Goal: Task Accomplishment & Management: Use online tool/utility

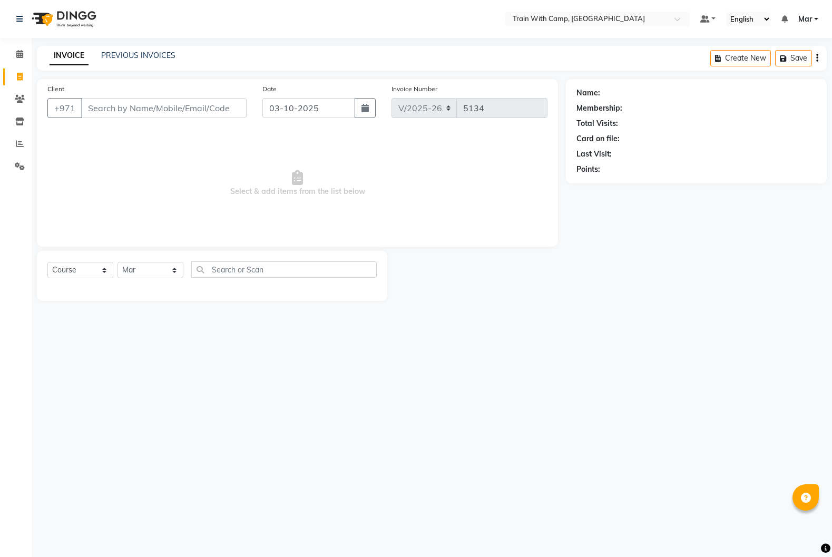
select select "910"
select select "service"
select select "14898"
click at [152, 103] on input "Client" at bounding box center [163, 108] width 165 height 20
type input "588616080"
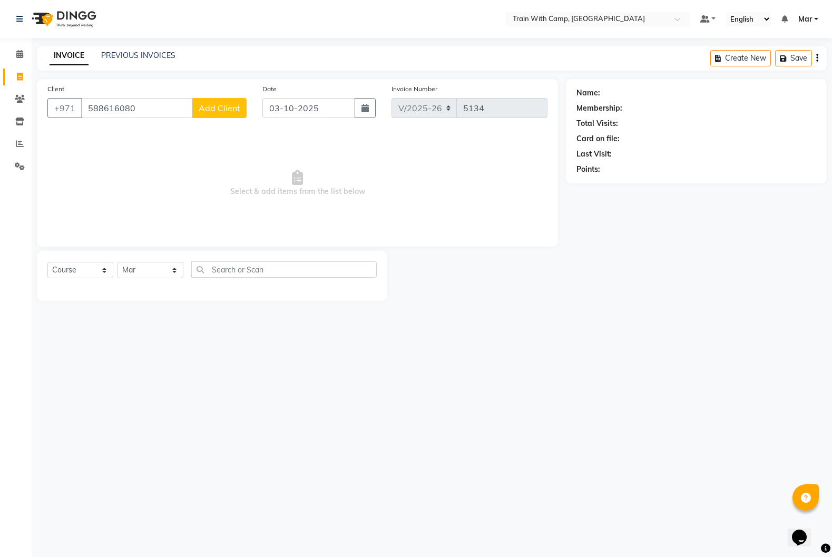
click at [214, 112] on span "Add Client" at bounding box center [220, 108] width 42 height 11
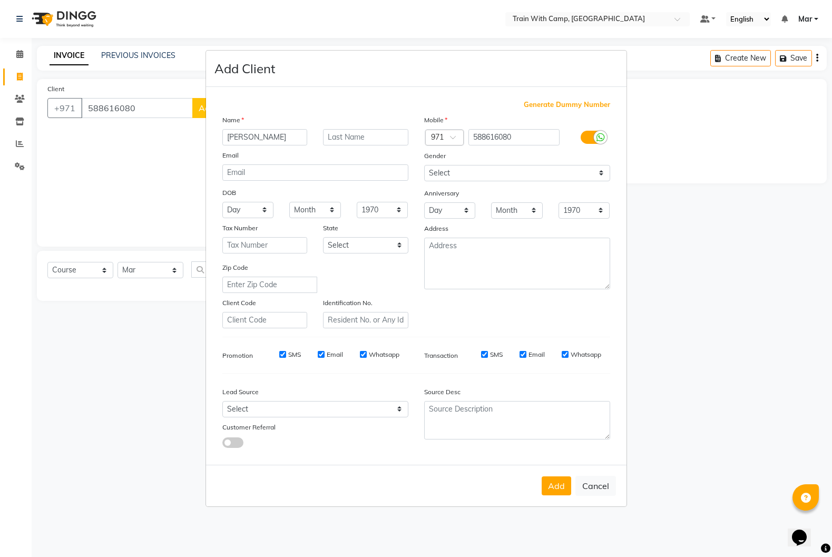
type input "[PERSON_NAME]"
type input "Asmar"
click at [264, 169] on input "email" at bounding box center [315, 172] width 186 height 16
paste input "[EMAIL_ADDRESS][DOMAIN_NAME]"
type input "[EMAIL_ADDRESS][DOMAIN_NAME]"
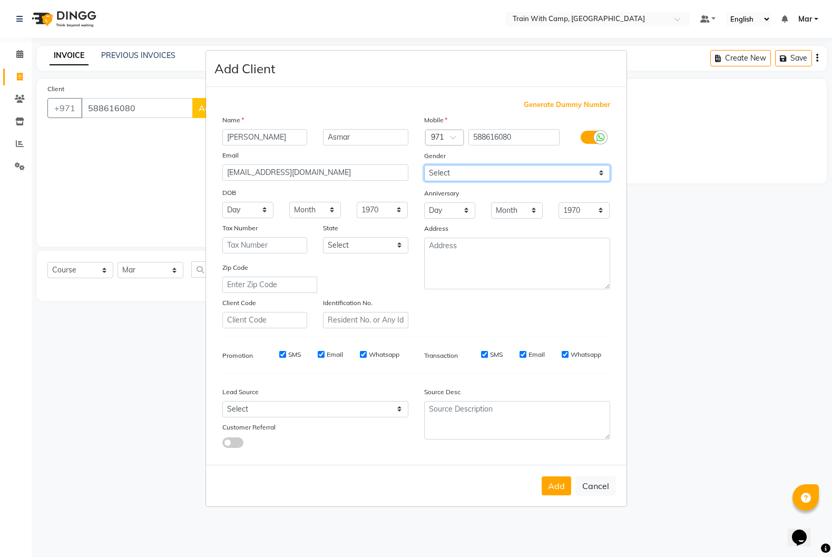
click at [488, 179] on select "Select [DEMOGRAPHIC_DATA] [DEMOGRAPHIC_DATA] Other Prefer Not To Say" at bounding box center [517, 173] width 186 height 16
select select "[DEMOGRAPHIC_DATA]"
click at [424, 165] on select "Select [DEMOGRAPHIC_DATA] [DEMOGRAPHIC_DATA] Other Prefer Not To Say" at bounding box center [517, 173] width 186 height 16
click at [557, 490] on button "Add" at bounding box center [556, 485] width 29 height 19
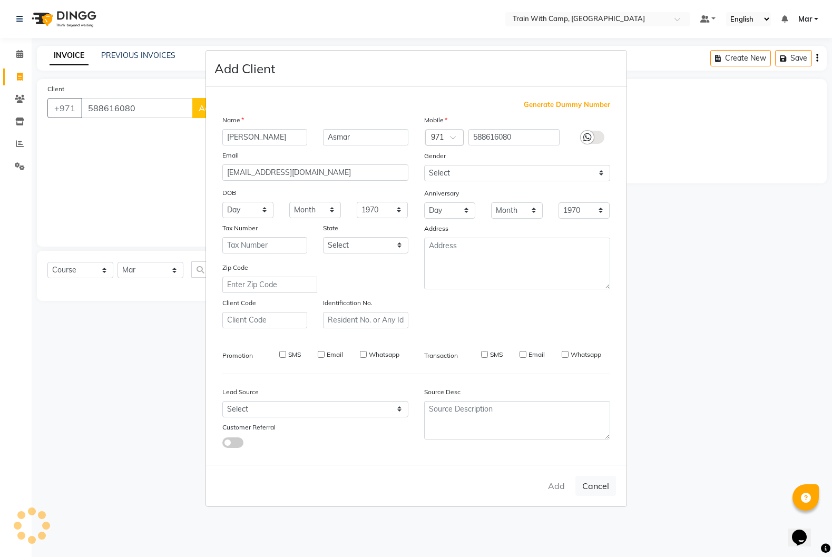
select select
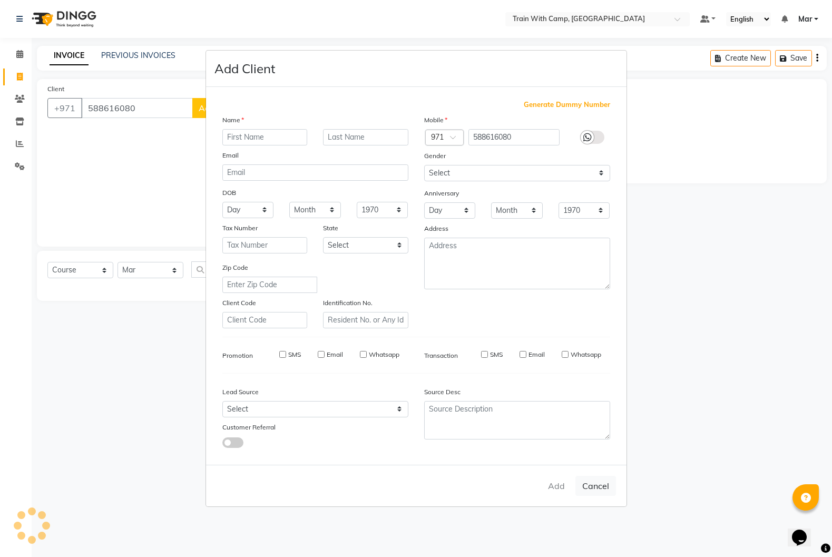
select select
checkbox input "false"
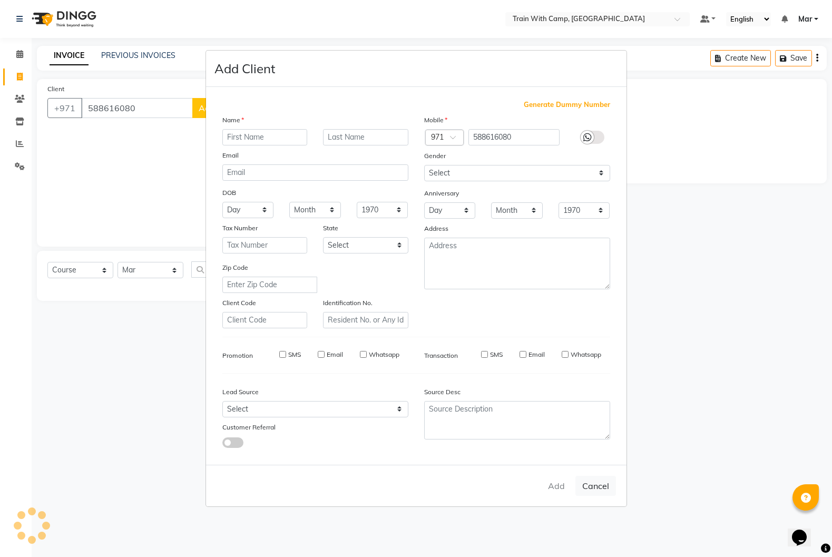
checkbox input "false"
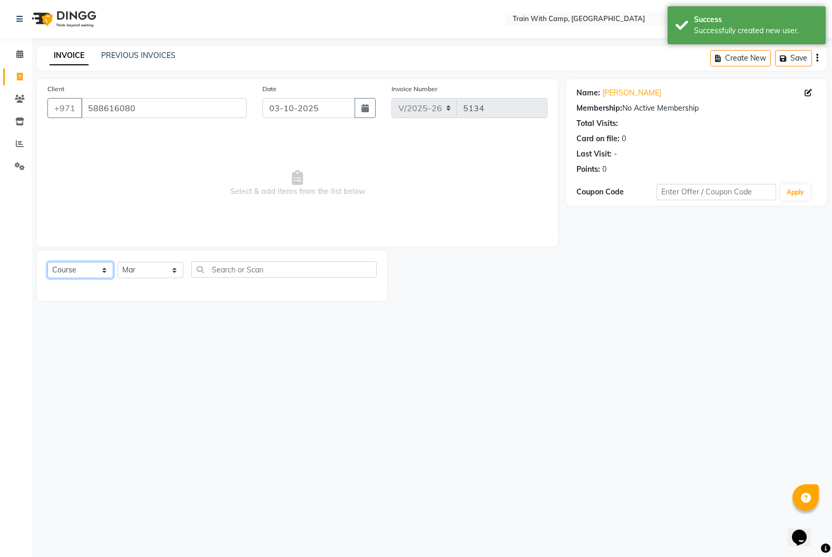
click at [81, 270] on select "Select Course Product Membership Package Voucher Prepaid Gift Card" at bounding box center [80, 270] width 66 height 16
select select "package"
click at [47, 262] on select "Select Course Product Membership Package Voucher Prepaid Gift Card" at bounding box center [80, 270] width 66 height 16
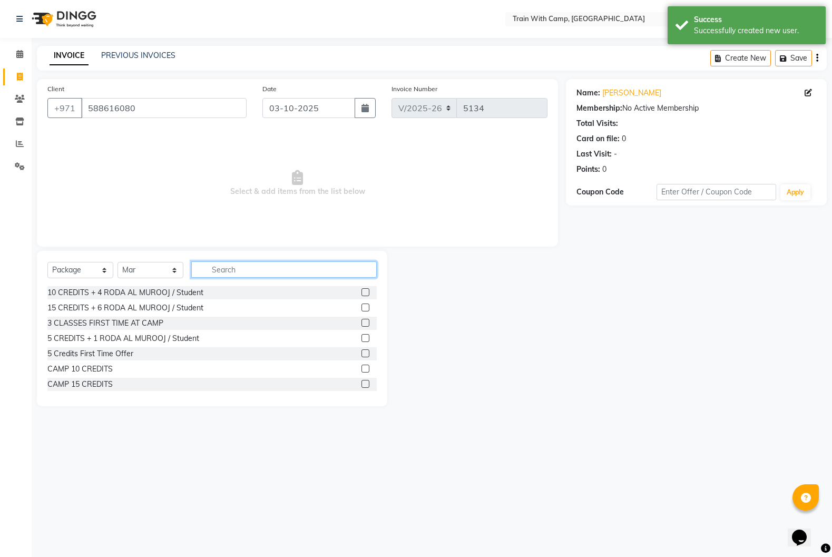
click at [286, 267] on input "text" at bounding box center [283, 269] width 185 height 16
type input "fir"
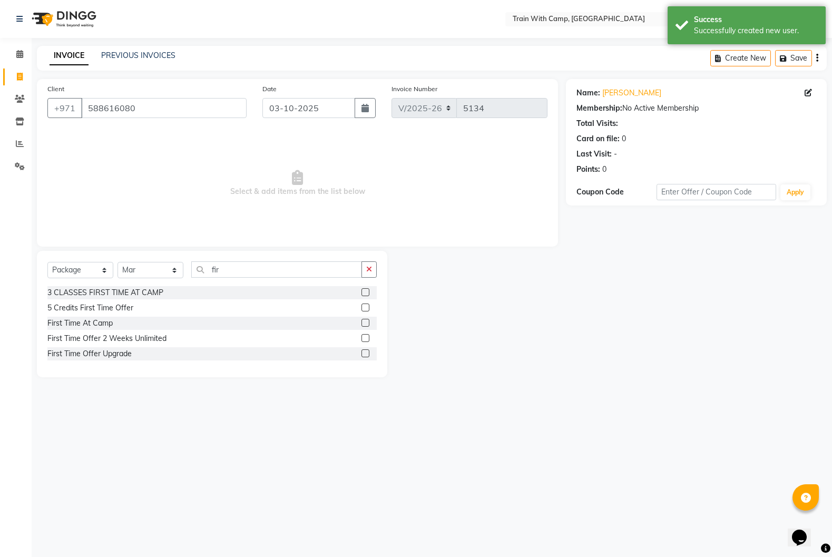
click at [366, 324] on label at bounding box center [365, 323] width 8 height 8
click at [366, 324] on input "checkbox" at bounding box center [364, 323] width 7 height 7
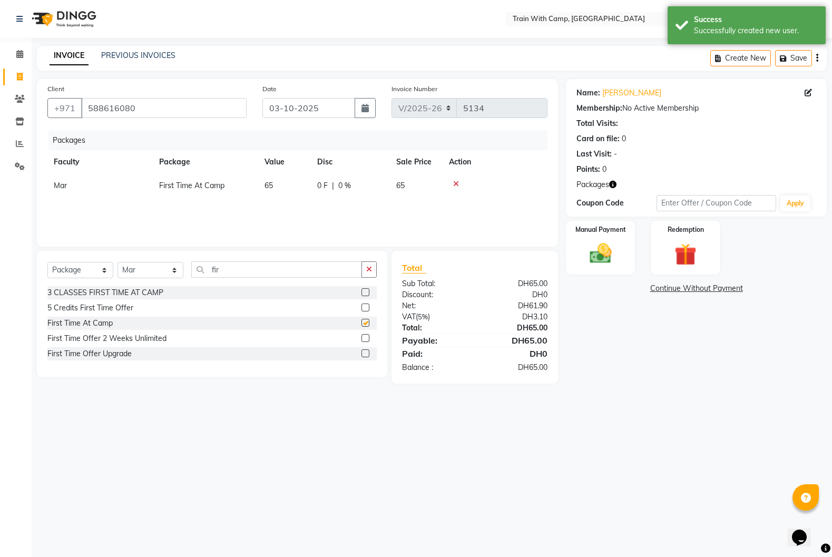
checkbox input "false"
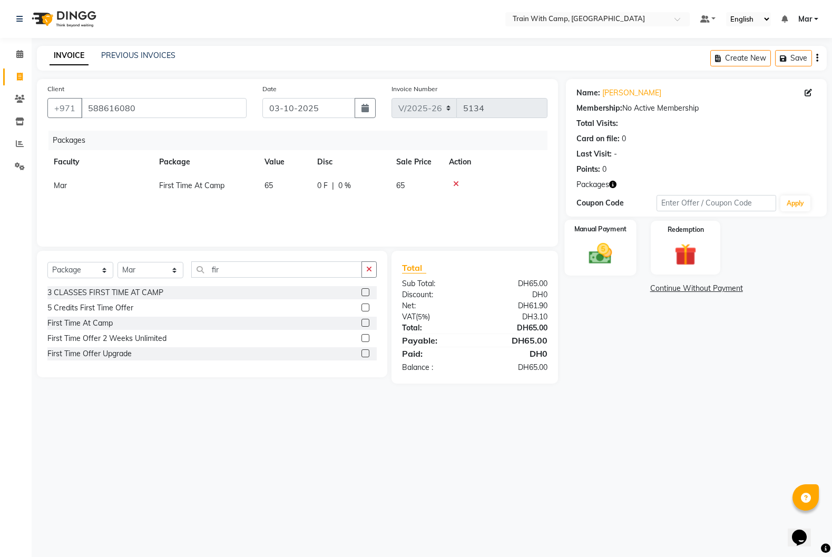
click at [614, 248] on img at bounding box center [600, 253] width 37 height 26
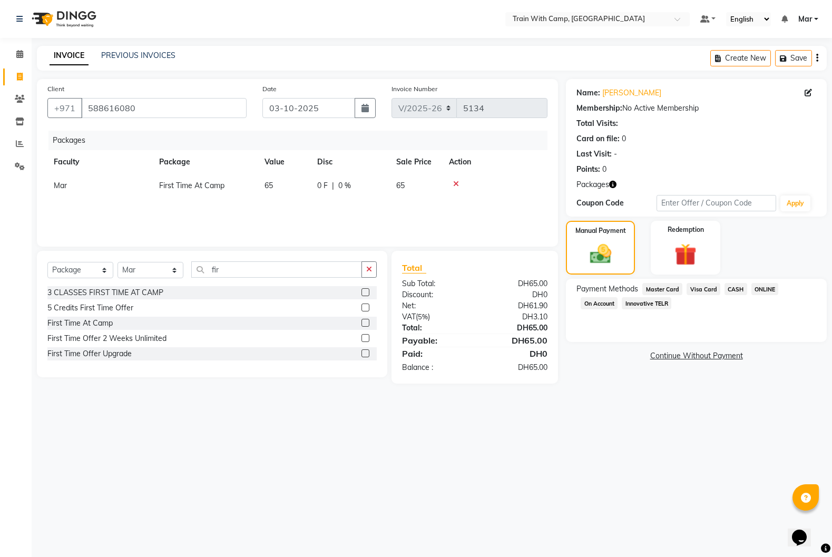
click at [705, 292] on span "Visa Card" at bounding box center [703, 289] width 34 height 12
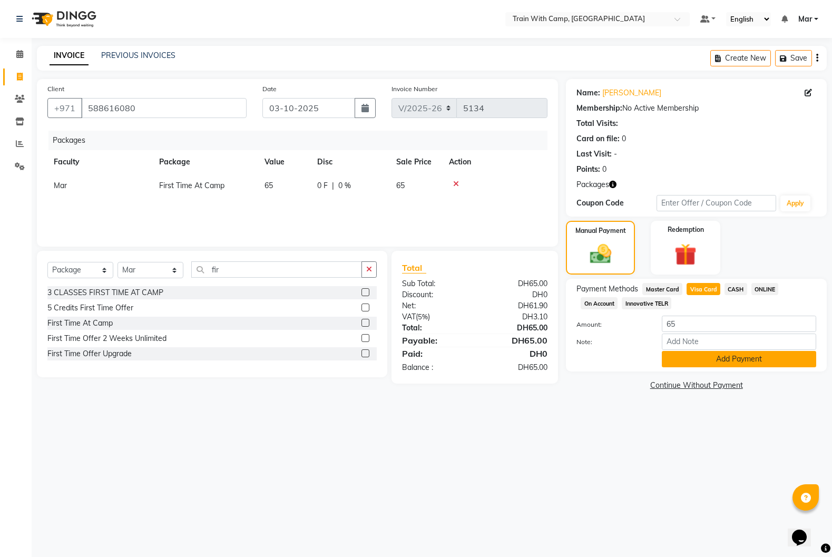
click at [715, 360] on button "Add Payment" at bounding box center [739, 359] width 154 height 16
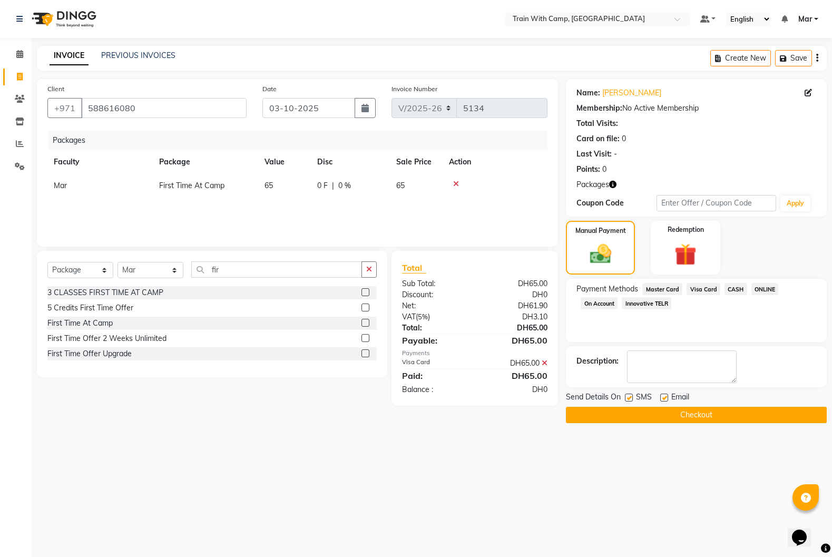
drag, startPoint x: 662, startPoint y: 395, endPoint x: 647, endPoint y: 399, distance: 14.7
click at [661, 397] on label at bounding box center [664, 397] width 8 height 8
click at [661, 397] on input "checkbox" at bounding box center [663, 398] width 7 height 7
checkbox input "false"
drag, startPoint x: 631, startPoint y: 398, endPoint x: 633, endPoint y: 404, distance: 6.7
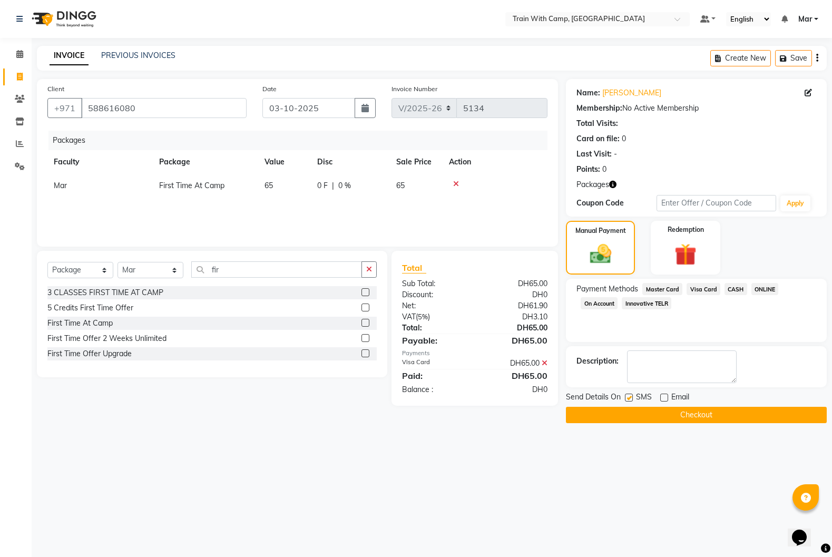
click at [631, 399] on label at bounding box center [629, 397] width 8 height 8
click at [631, 399] on input "checkbox" at bounding box center [628, 398] width 7 height 7
checkbox input "false"
click at [634, 408] on button "Checkout" at bounding box center [696, 415] width 261 height 16
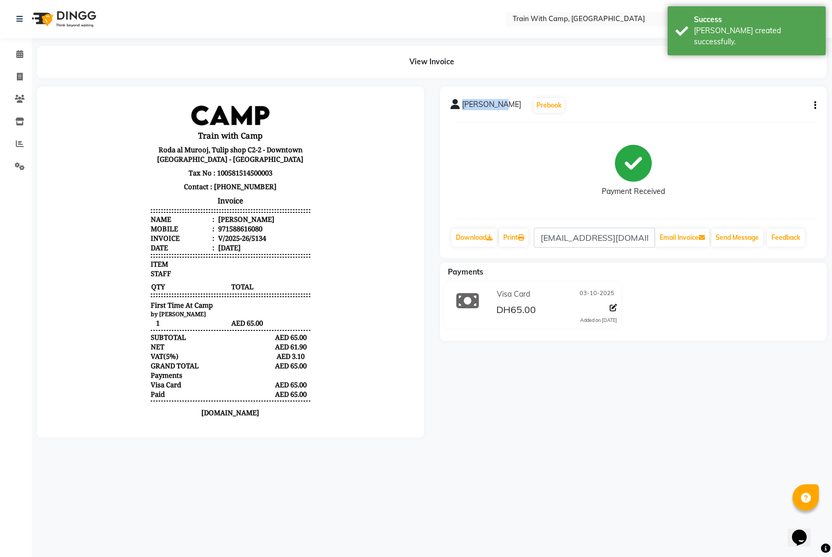
drag, startPoint x: 462, startPoint y: 104, endPoint x: 505, endPoint y: 109, distance: 43.5
click at [507, 109] on div "[PERSON_NAME] Prebook" at bounding box center [507, 105] width 115 height 17
copy span "[PERSON_NAME]"
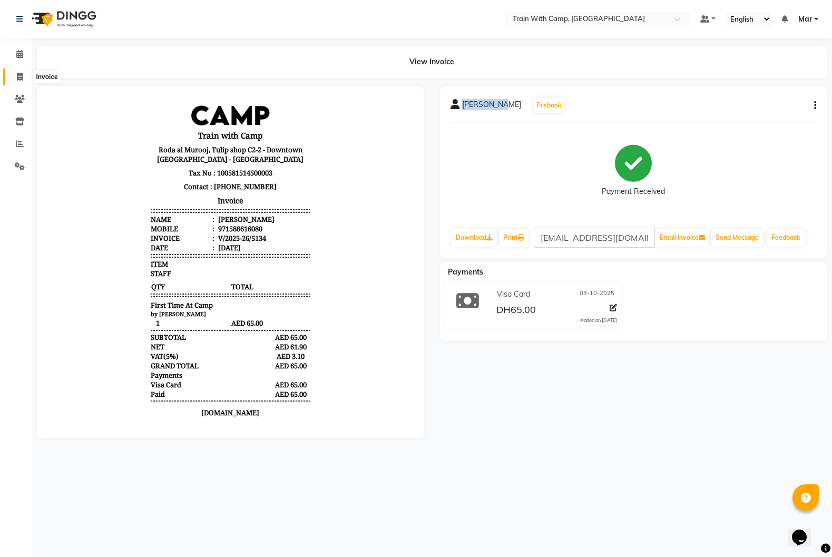
click at [16, 79] on span at bounding box center [20, 77] width 18 height 12
select select "service"
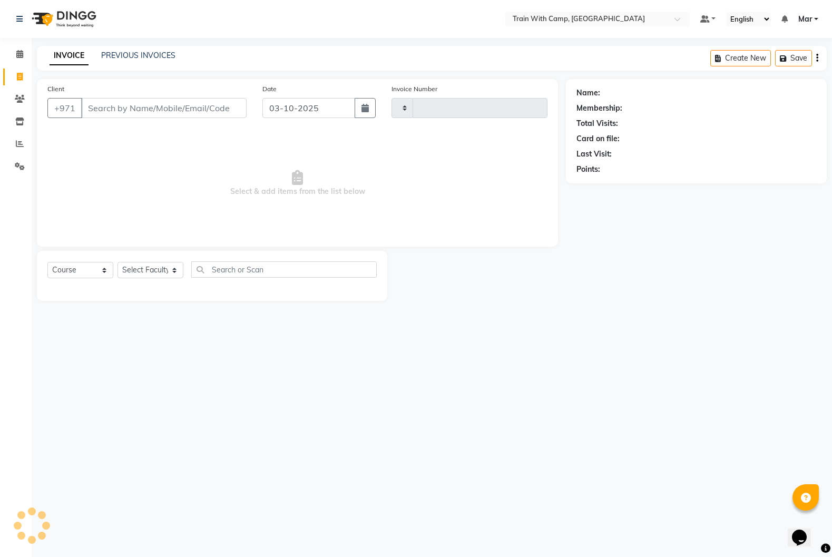
type input "5135"
select select "910"
select select "14898"
click at [120, 109] on input "Client" at bounding box center [163, 108] width 165 height 20
paste input "536661079"
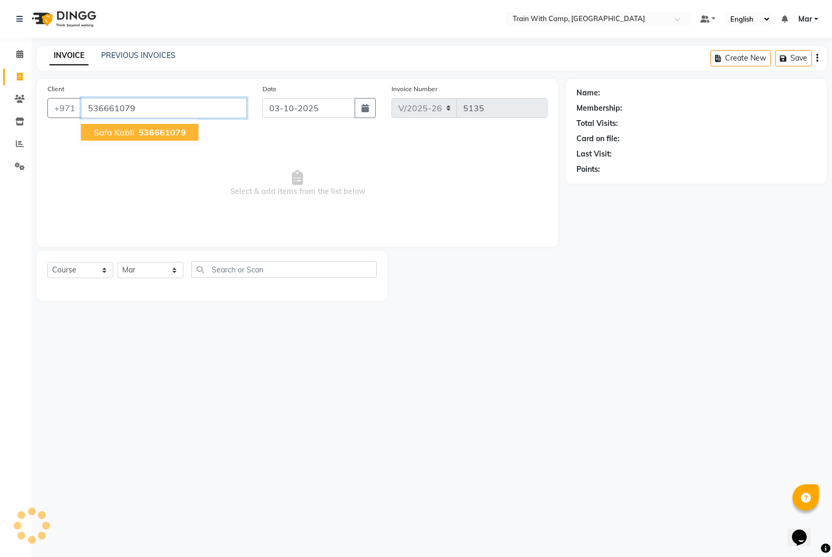
click at [113, 135] on span "Safa Kabli" at bounding box center [114, 132] width 41 height 11
type input "536661079"
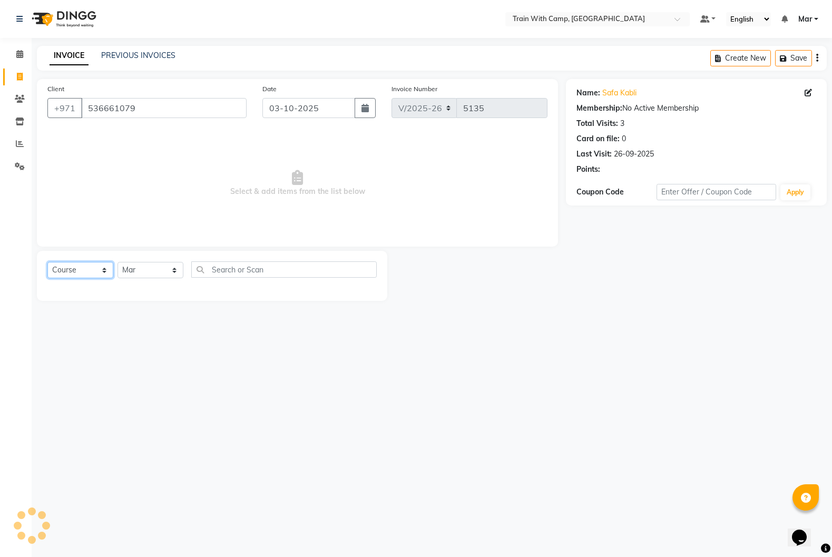
click at [91, 268] on select "Select Course Product Membership Package Voucher Prepaid Gift Card" at bounding box center [80, 270] width 66 height 16
select select "product"
click at [47, 262] on select "Select Course Product Membership Package Voucher Prepaid Gift Card" at bounding box center [80, 270] width 66 height 16
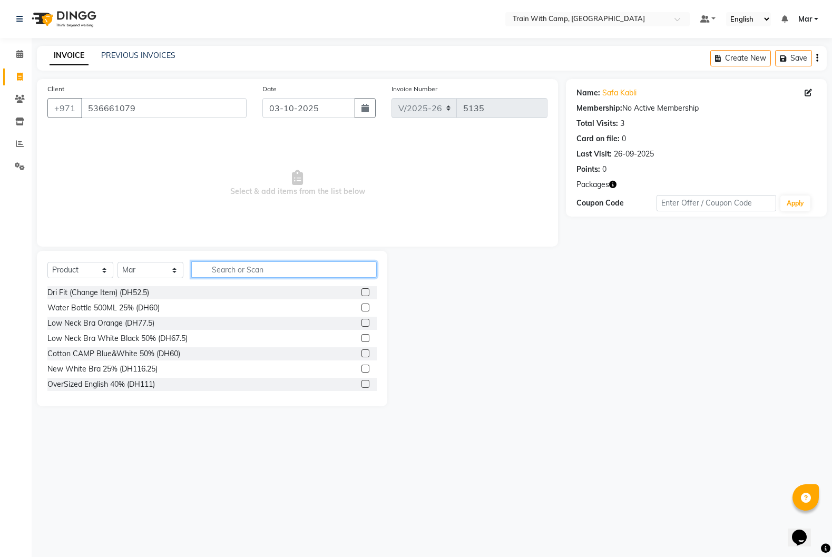
click at [243, 265] on input "text" at bounding box center [283, 269] width 185 height 16
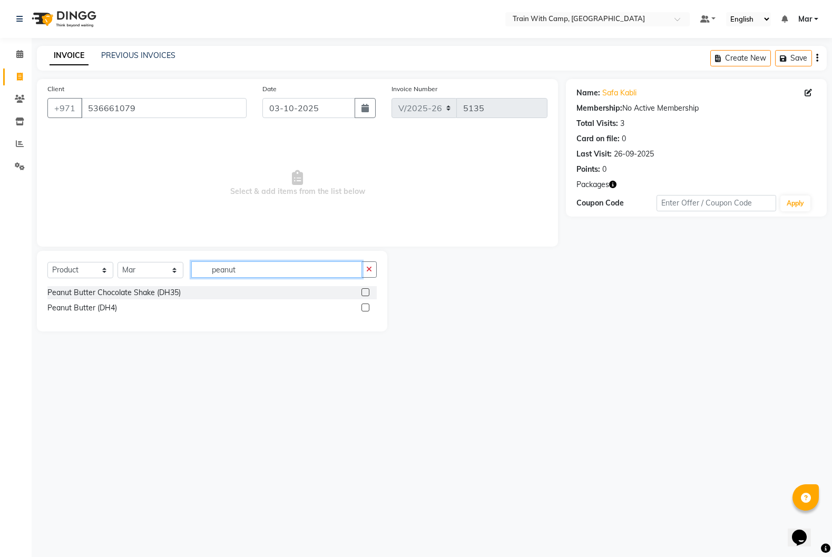
type input "peanut"
drag, startPoint x: 363, startPoint y: 290, endPoint x: 357, endPoint y: 290, distance: 6.8
click at [363, 290] on label at bounding box center [365, 292] width 8 height 8
click at [363, 290] on input "checkbox" at bounding box center [364, 292] width 7 height 7
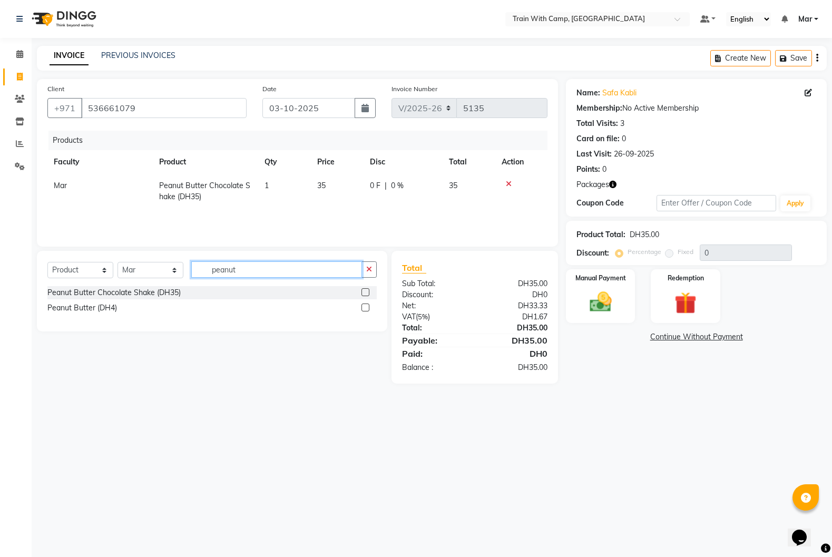
checkbox input "false"
drag, startPoint x: 253, startPoint y: 270, endPoint x: 88, endPoint y: 262, distance: 165.0
click at [88, 262] on div "Select Course Product Membership Package Voucher Prepaid Gift Card Select Facul…" at bounding box center [211, 273] width 329 height 25
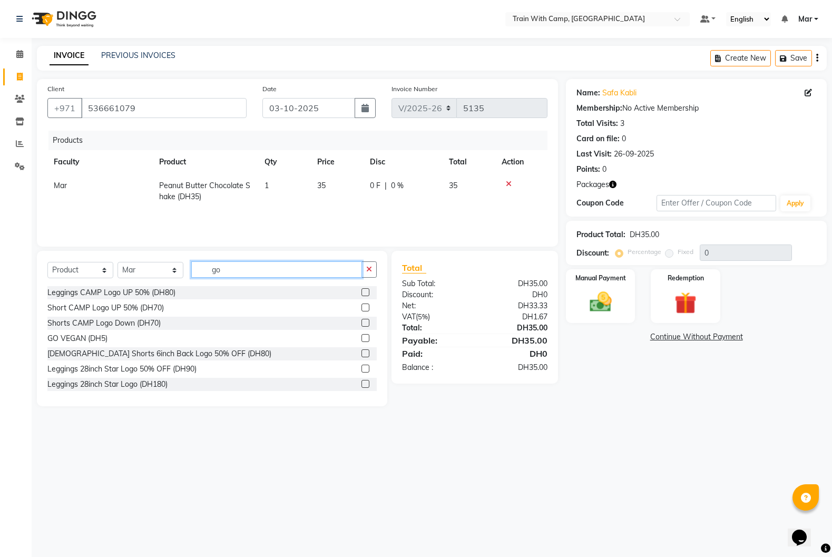
type input "go"
click at [365, 340] on label at bounding box center [365, 338] width 8 height 8
click at [365, 340] on input "checkbox" at bounding box center [364, 338] width 7 height 7
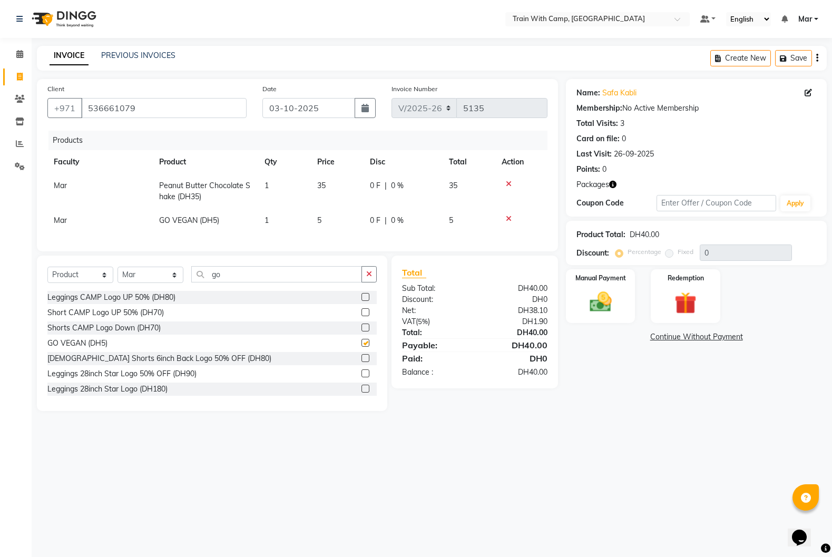
checkbox input "false"
click at [87, 275] on select "Select Course Product Membership Package Voucher Prepaid Gift Card" at bounding box center [80, 275] width 66 height 16
select select "package"
click at [47, 267] on select "Select Course Product Membership Package Voucher Prepaid Gift Card" at bounding box center [80, 275] width 66 height 16
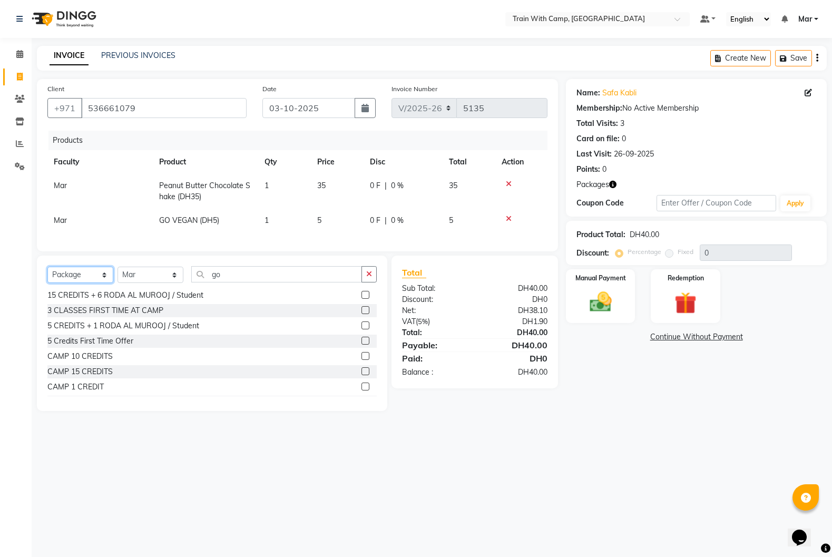
scroll to position [18, 0]
click at [365, 386] on label at bounding box center [365, 385] width 8 height 8
click at [365, 386] on input "checkbox" at bounding box center [364, 385] width 7 height 7
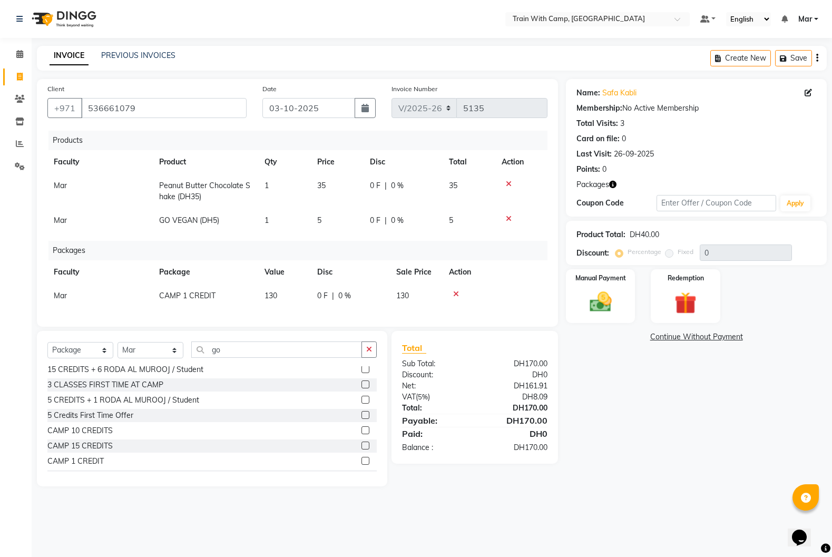
click at [366, 461] on label at bounding box center [365, 461] width 8 height 8
click at [366, 461] on input "checkbox" at bounding box center [364, 461] width 7 height 7
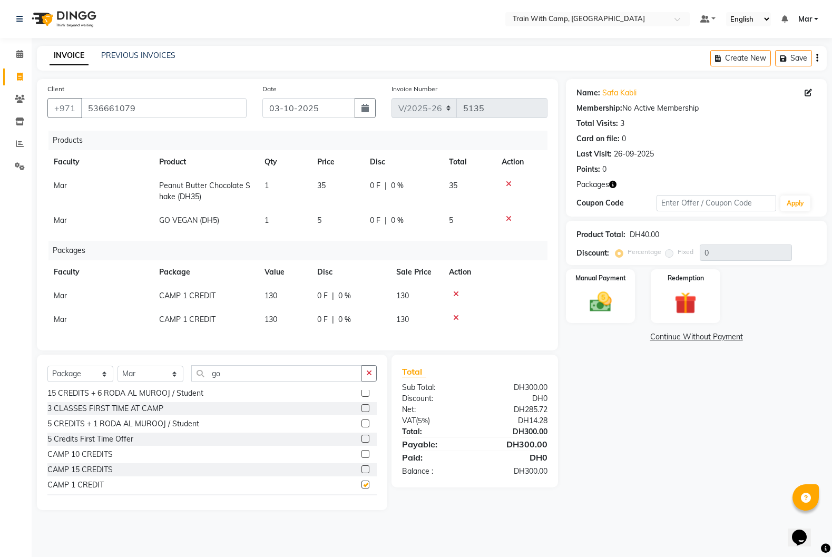
checkbox input "false"
click at [605, 299] on img at bounding box center [600, 302] width 37 height 26
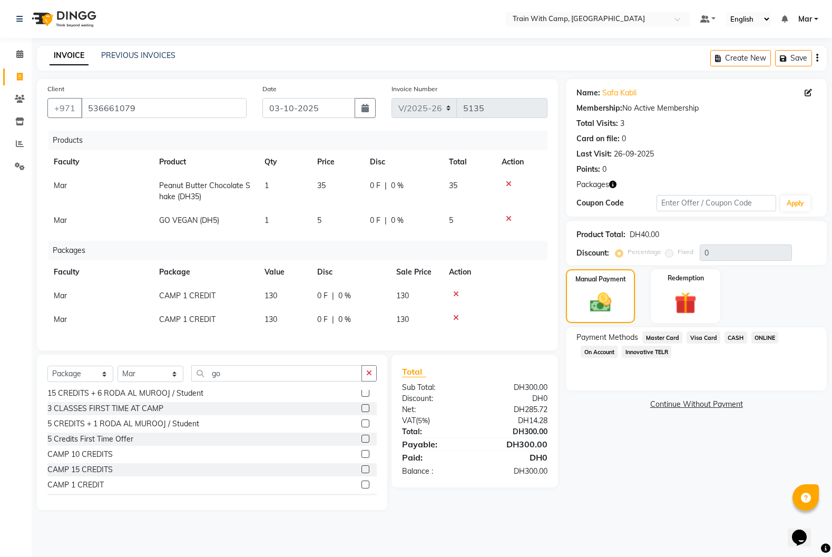
drag, startPoint x: 700, startPoint y: 339, endPoint x: 701, endPoint y: 359, distance: 20.0
click at [700, 339] on span "Visa Card" at bounding box center [703, 337] width 34 height 12
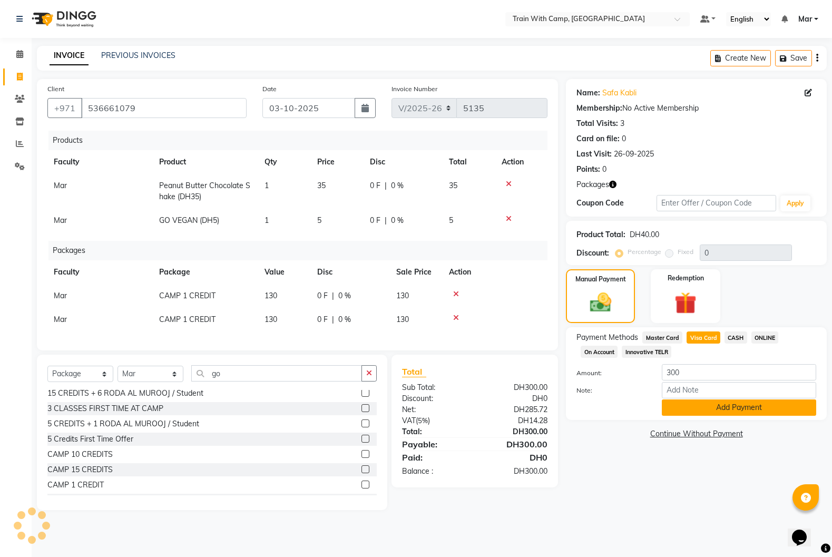
click at [692, 407] on button "Add Payment" at bounding box center [739, 407] width 154 height 16
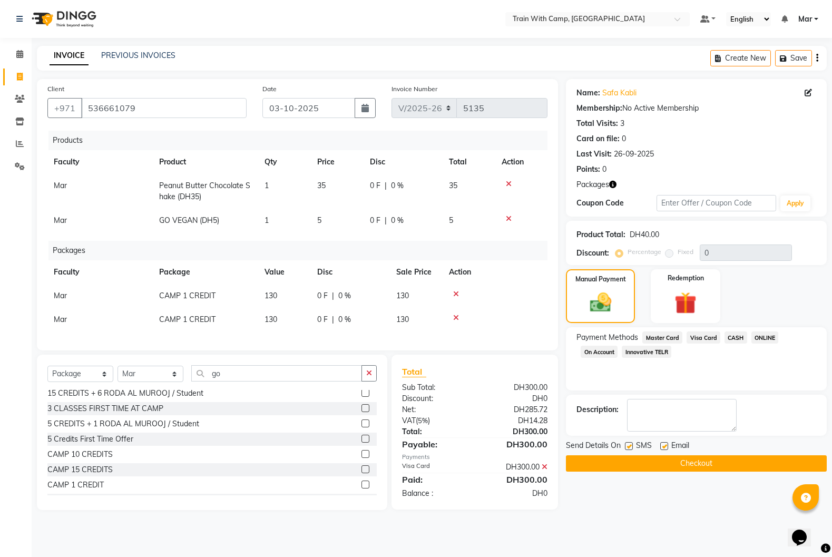
drag, startPoint x: 665, startPoint y: 442, endPoint x: 646, endPoint y: 447, distance: 20.1
click at [665, 444] on label at bounding box center [664, 446] width 8 height 8
click at [665, 444] on input "checkbox" at bounding box center [663, 446] width 7 height 7
checkbox input "false"
click at [631, 447] on label at bounding box center [629, 446] width 8 height 8
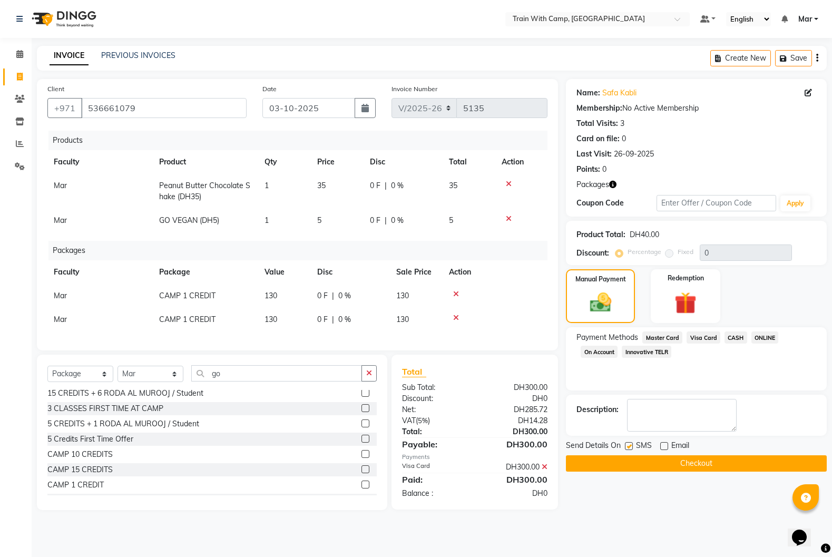
click at [631, 447] on input "checkbox" at bounding box center [628, 446] width 7 height 7
checkbox input "false"
drag, startPoint x: 636, startPoint y: 465, endPoint x: 621, endPoint y: 465, distance: 15.3
click at [634, 465] on button "Checkout" at bounding box center [696, 463] width 261 height 16
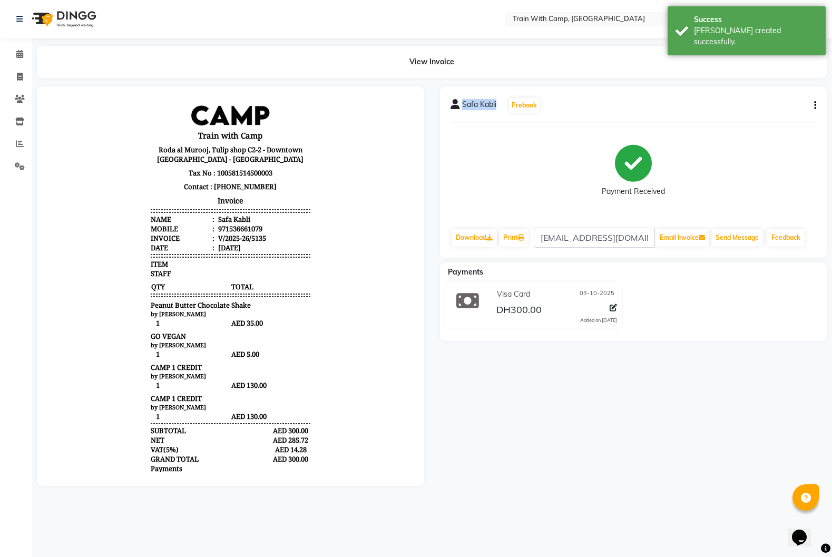
drag, startPoint x: 462, startPoint y: 105, endPoint x: 493, endPoint y: 109, distance: 30.3
click at [496, 108] on span "Safa Kabli" at bounding box center [479, 106] width 34 height 15
copy span "Safa Kabli"
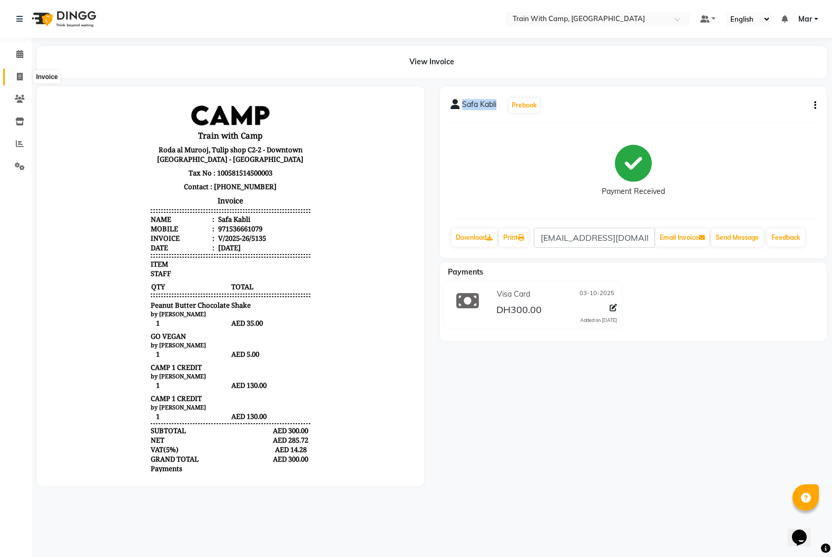
click at [21, 74] on icon at bounding box center [20, 77] width 6 height 8
select select "service"
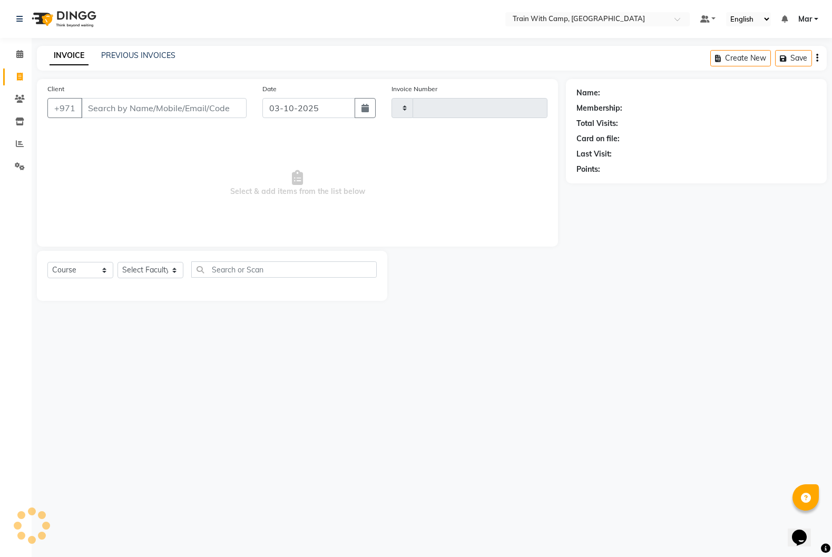
type input "5136"
select select "910"
type input "6555082124"
click at [209, 112] on span "Add Client" at bounding box center [220, 108] width 42 height 11
select select "14898"
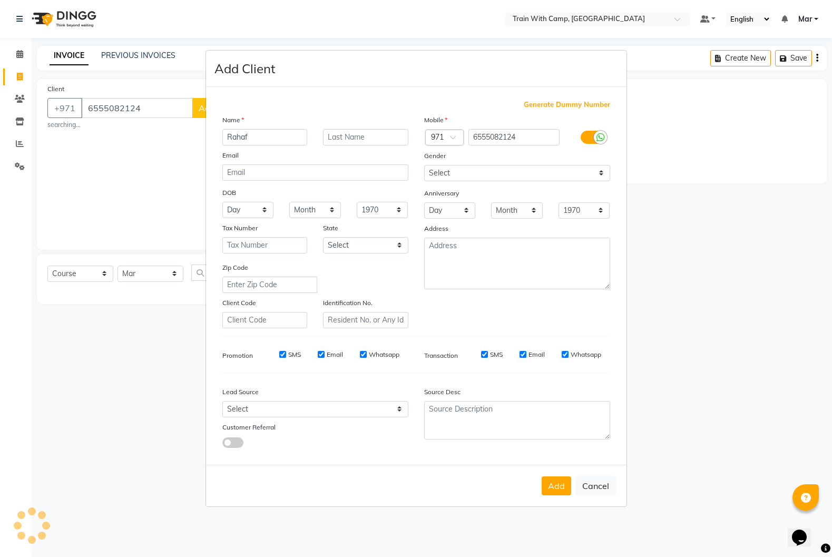
type input "Rahaf"
click at [355, 137] on input "text" at bounding box center [365, 137] width 85 height 16
paste input "Maghrabi"
type input "Maghrabi"
click at [251, 170] on input "email" at bounding box center [315, 172] width 186 height 16
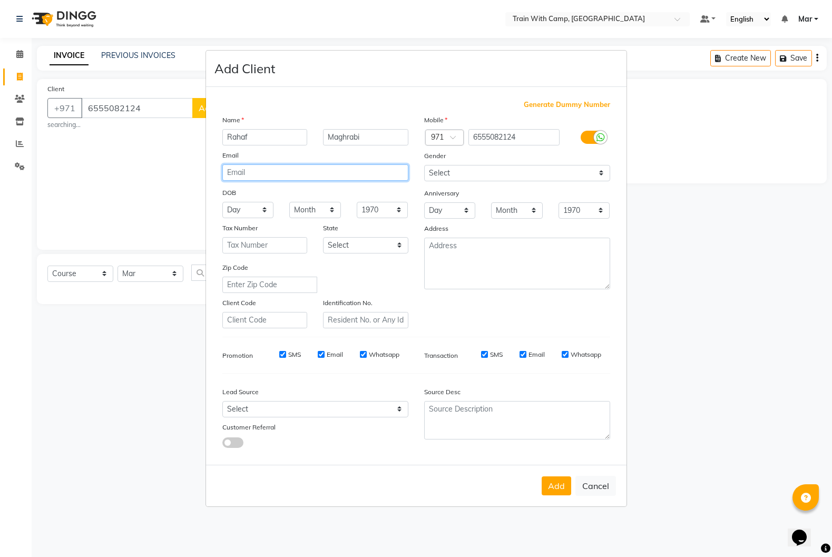
paste input "[EMAIL_ADDRESS][DOMAIN_NAME]"
type input "[EMAIL_ADDRESS][DOMAIN_NAME]"
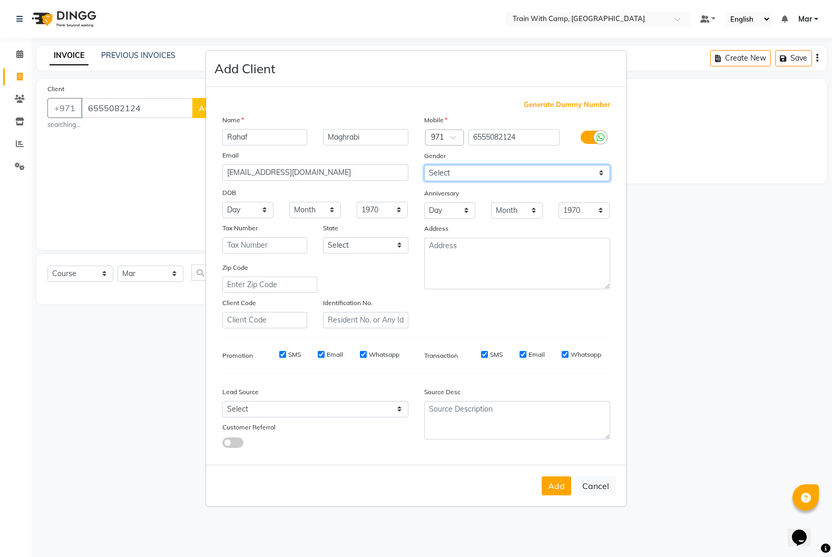
click at [464, 172] on select "Select [DEMOGRAPHIC_DATA] [DEMOGRAPHIC_DATA] Other Prefer Not To Say" at bounding box center [517, 173] width 186 height 16
select select "[DEMOGRAPHIC_DATA]"
click at [424, 165] on select "Select [DEMOGRAPHIC_DATA] [DEMOGRAPHIC_DATA] Other Prefer Not To Say" at bounding box center [517, 173] width 186 height 16
click at [550, 480] on button "Add" at bounding box center [556, 485] width 29 height 19
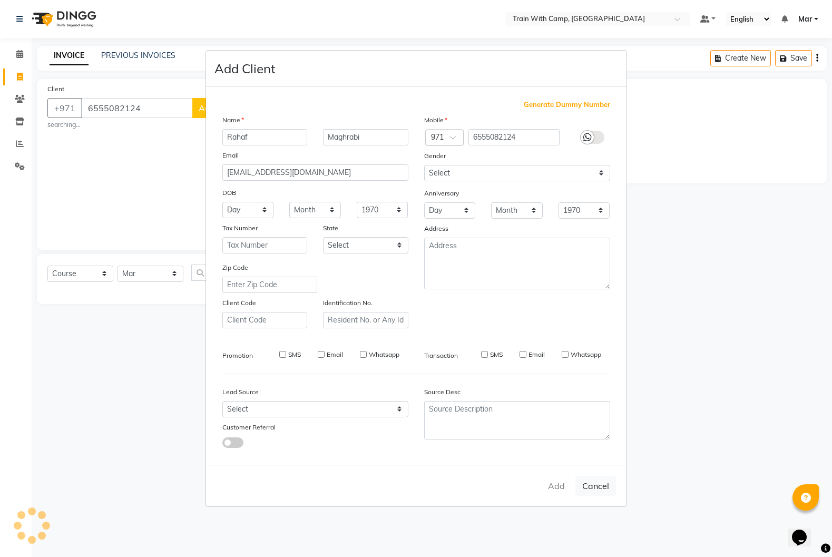
select select
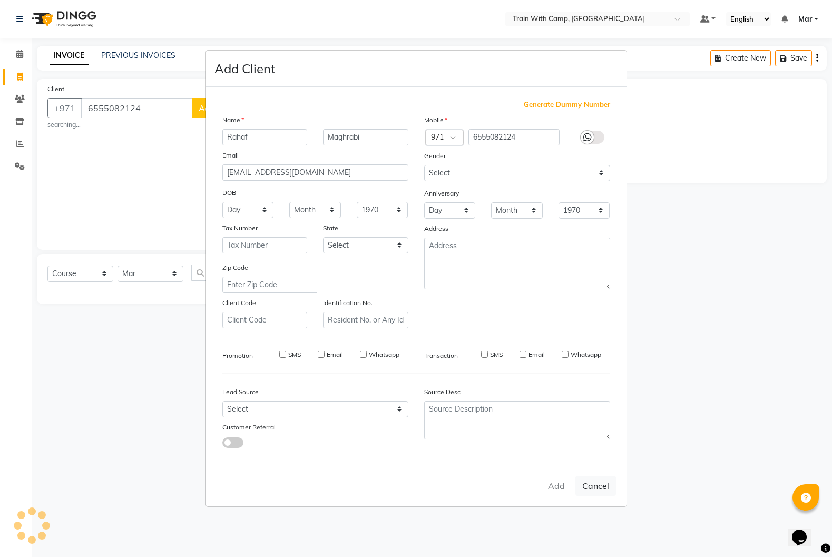
select select
checkbox input "false"
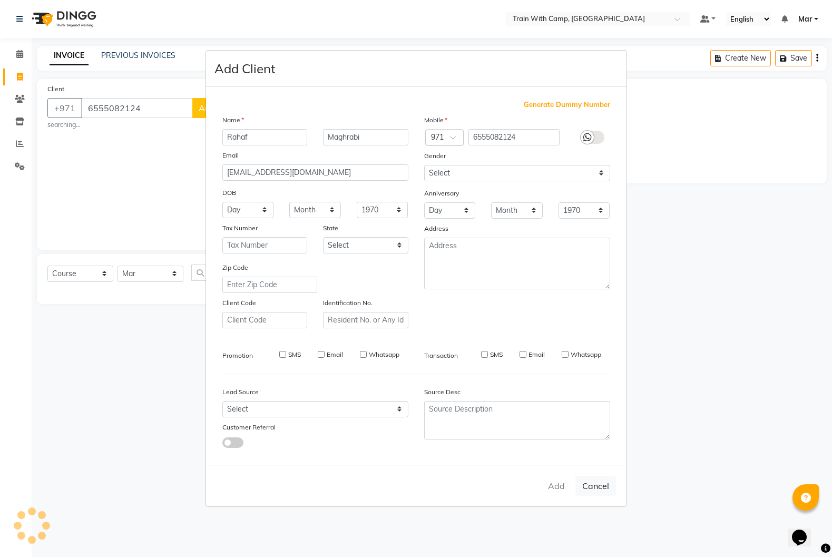
checkbox input "false"
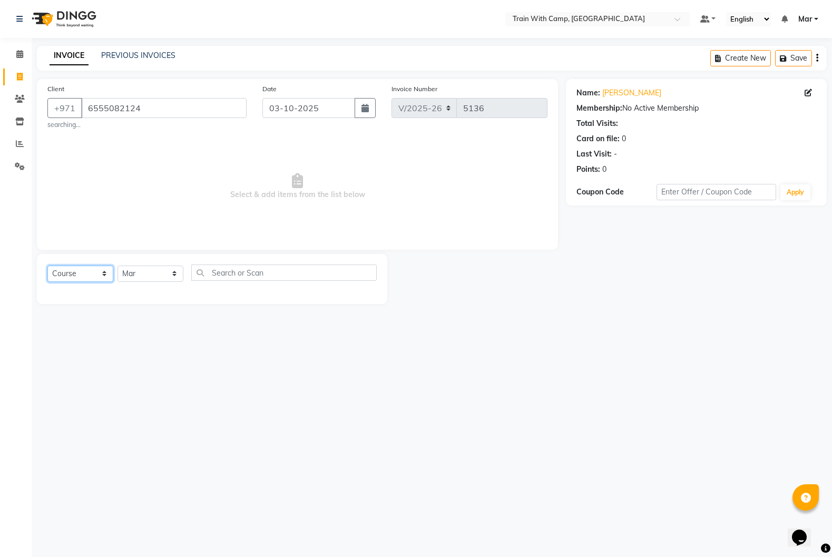
click at [61, 274] on select "Select Course Product Membership Package Voucher Prepaid Gift Card" at bounding box center [80, 273] width 66 height 16
select select "package"
click at [47, 265] on select "Select Course Product Membership Package Voucher Prepaid Gift Card" at bounding box center [80, 273] width 66 height 16
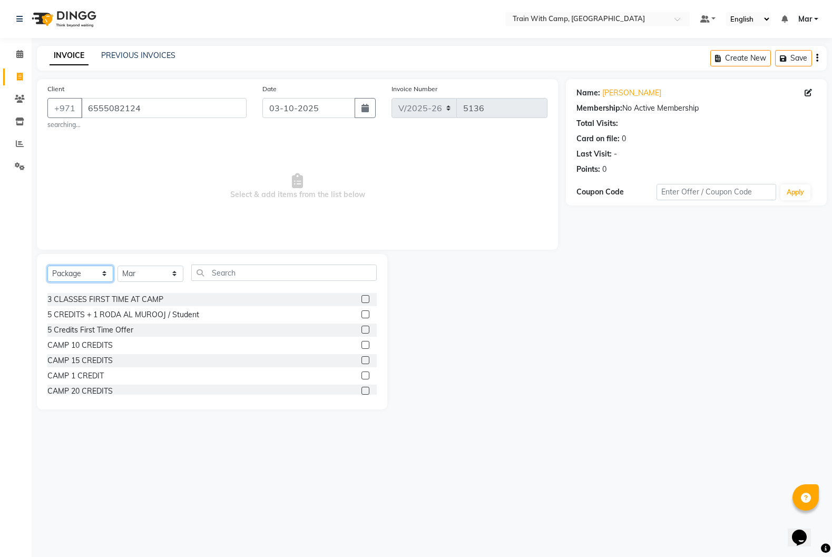
scroll to position [28, 0]
click at [365, 375] on label at bounding box center [365, 374] width 8 height 8
click at [365, 375] on input "checkbox" at bounding box center [364, 374] width 7 height 7
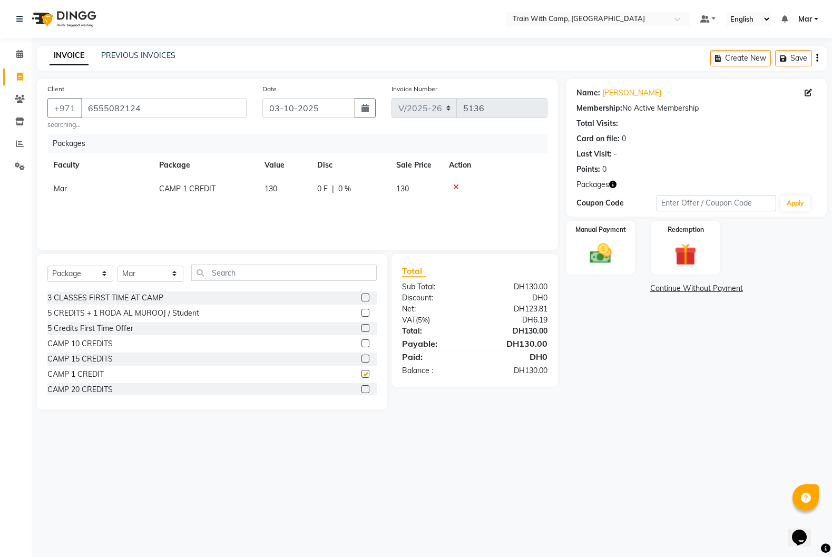
checkbox input "false"
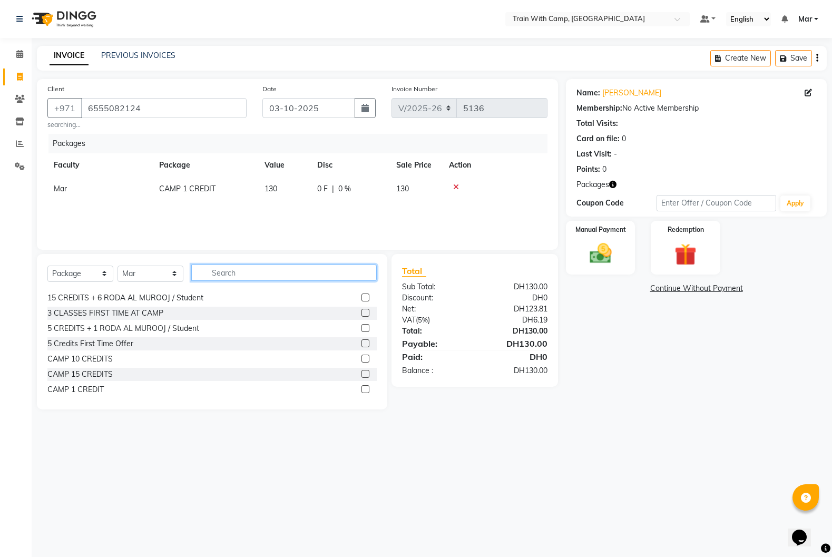
click at [242, 271] on input "text" at bounding box center [283, 272] width 185 height 16
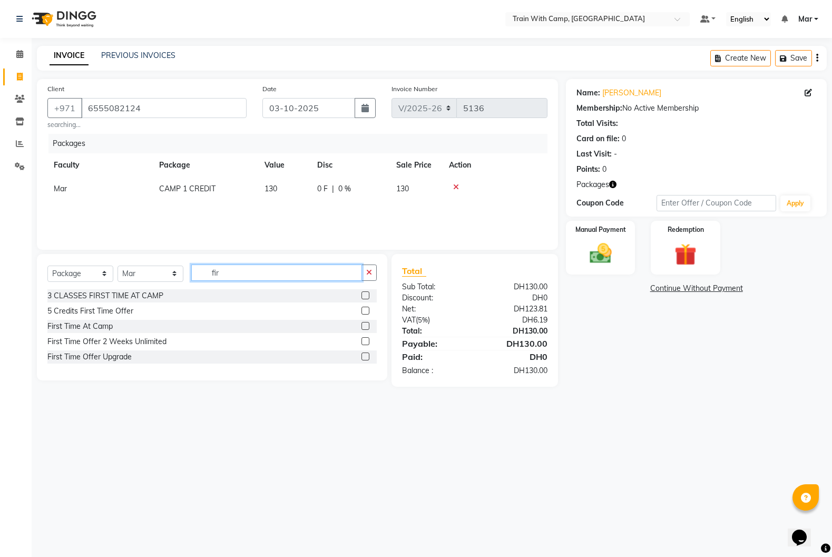
type input "fir"
click at [365, 327] on label at bounding box center [365, 326] width 8 height 8
click at [365, 327] on input "checkbox" at bounding box center [364, 326] width 7 height 7
checkbox input "false"
click at [609, 259] on img at bounding box center [600, 253] width 37 height 26
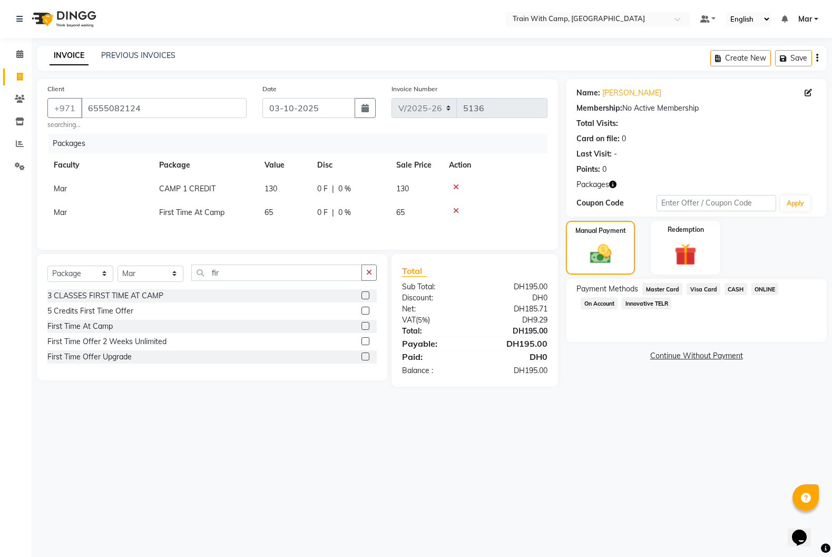
drag, startPoint x: 661, startPoint y: 284, endPoint x: 664, endPoint y: 289, distance: 5.7
click at [661, 284] on span "Master Card" at bounding box center [662, 289] width 40 height 12
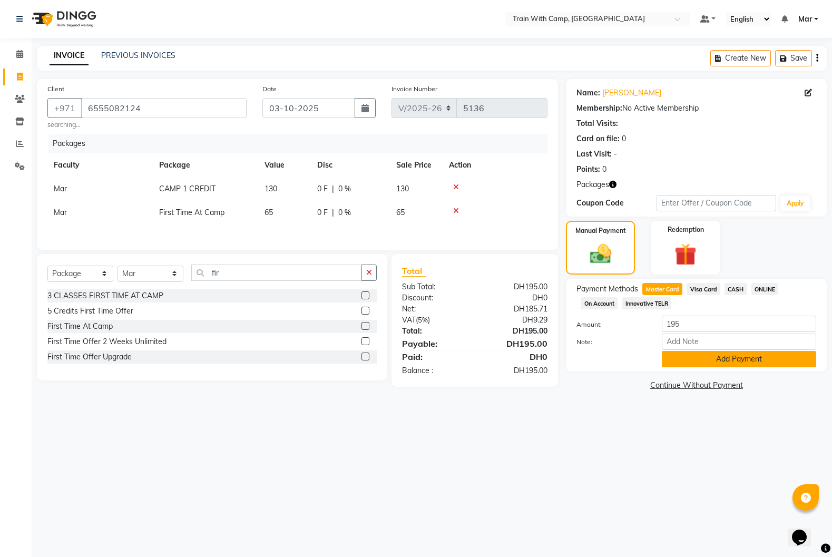
click at [726, 354] on button "Add Payment" at bounding box center [739, 359] width 154 height 16
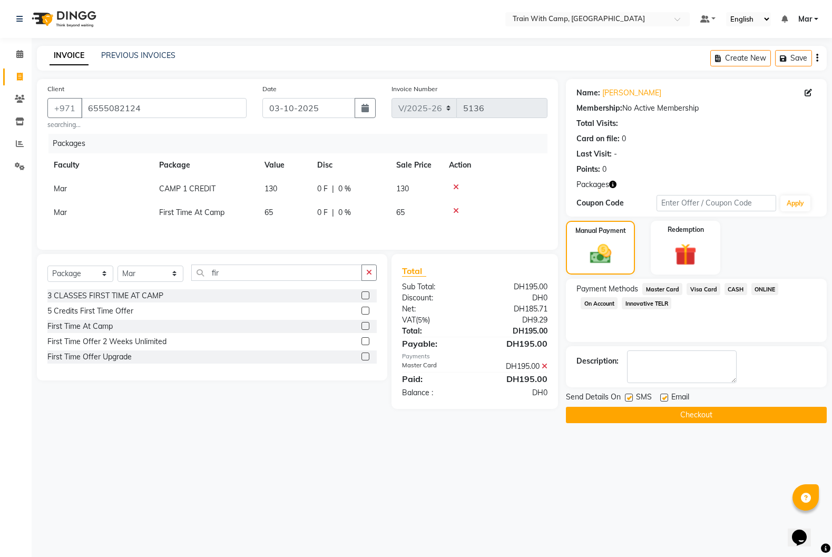
click at [667, 398] on div "Email" at bounding box center [678, 397] width 37 height 13
click at [663, 398] on label at bounding box center [664, 397] width 8 height 8
click at [663, 398] on input "checkbox" at bounding box center [663, 398] width 7 height 7
checkbox input "false"
click at [630, 399] on label at bounding box center [629, 397] width 8 height 8
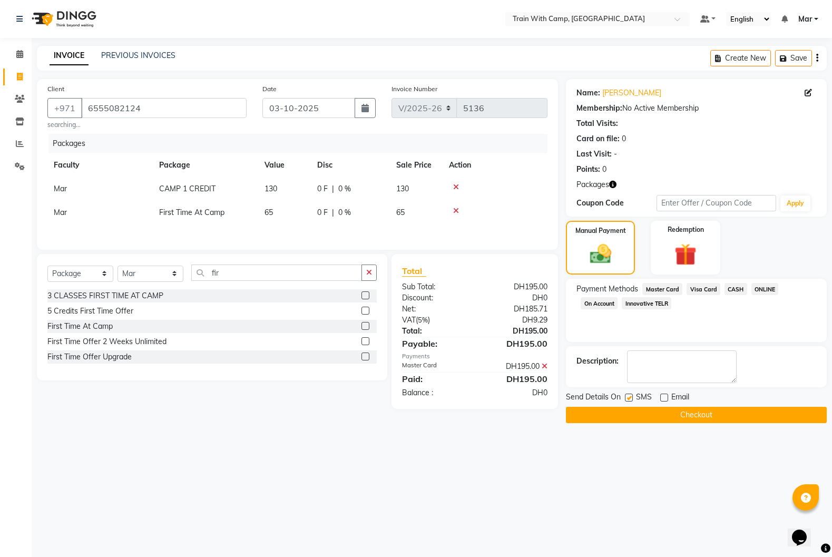
click at [630, 399] on input "checkbox" at bounding box center [628, 398] width 7 height 7
checkbox input "false"
click at [639, 411] on button "Checkout" at bounding box center [696, 415] width 261 height 16
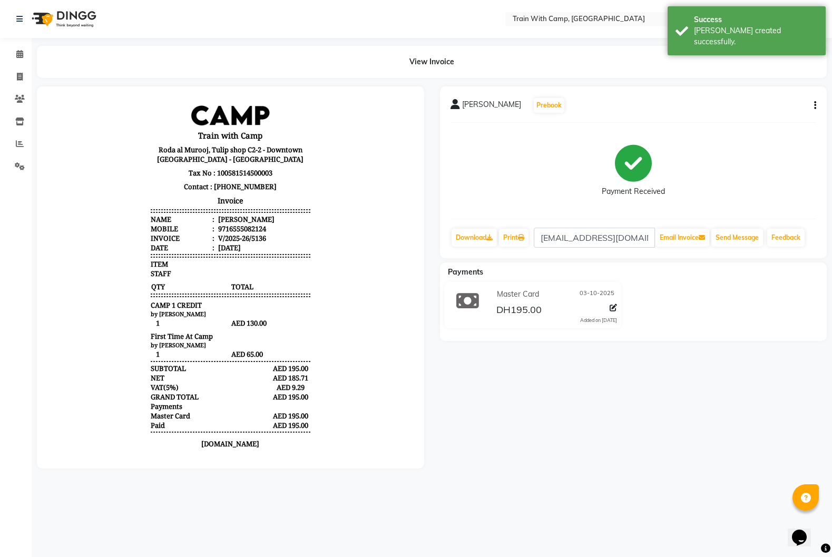
drag, startPoint x: 462, startPoint y: 104, endPoint x: 517, endPoint y: 107, distance: 54.3
click at [517, 107] on div "[PERSON_NAME] Prebook" at bounding box center [507, 105] width 115 height 17
copy span "[PERSON_NAME]"
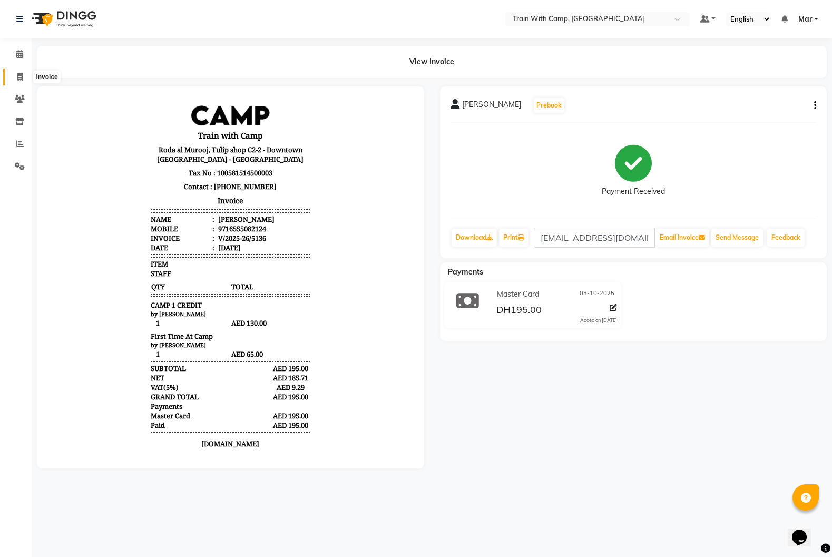
click at [22, 73] on icon at bounding box center [20, 77] width 6 height 8
select select "service"
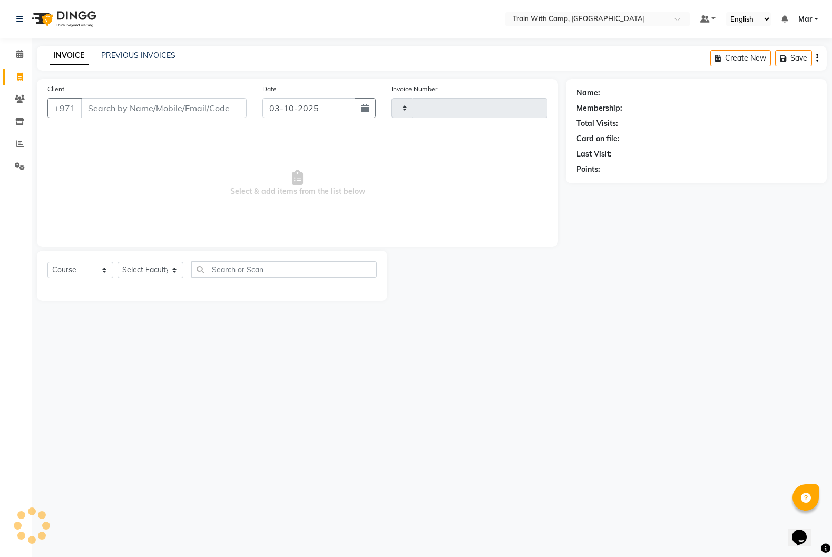
type input "5137"
select select "910"
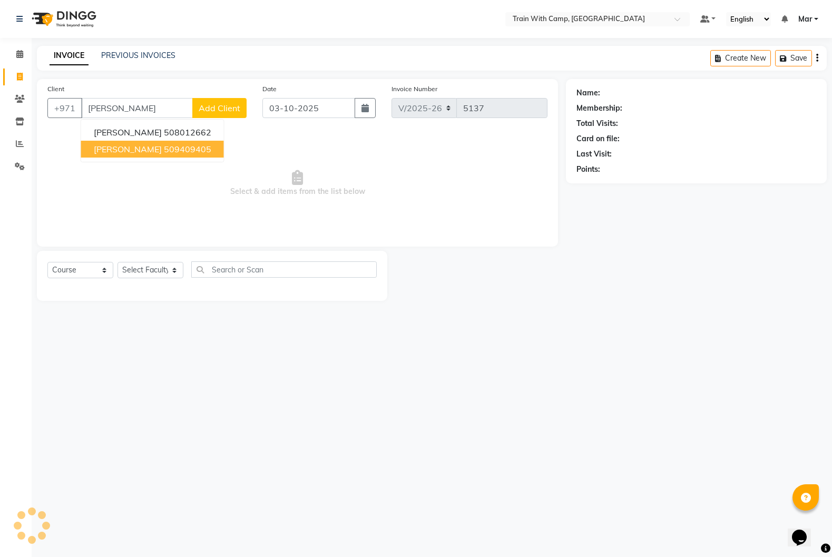
click at [136, 146] on span "[PERSON_NAME]" at bounding box center [128, 149] width 68 height 11
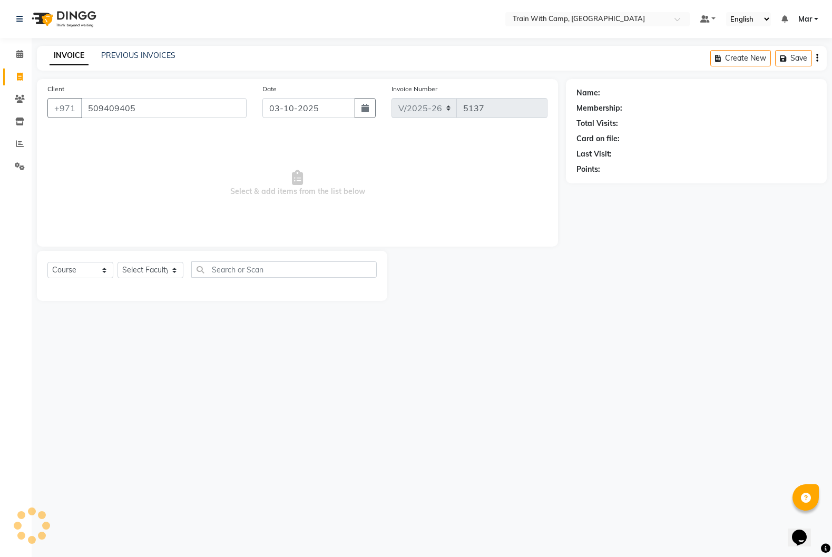
type input "509409405"
click at [74, 271] on select "Select Course Product Membership Package Voucher Prepaid Gift Card" at bounding box center [80, 270] width 66 height 16
select select "product"
click at [47, 262] on select "Select Course Product Membership Package Voucher Prepaid Gift Card" at bounding box center [80, 270] width 66 height 16
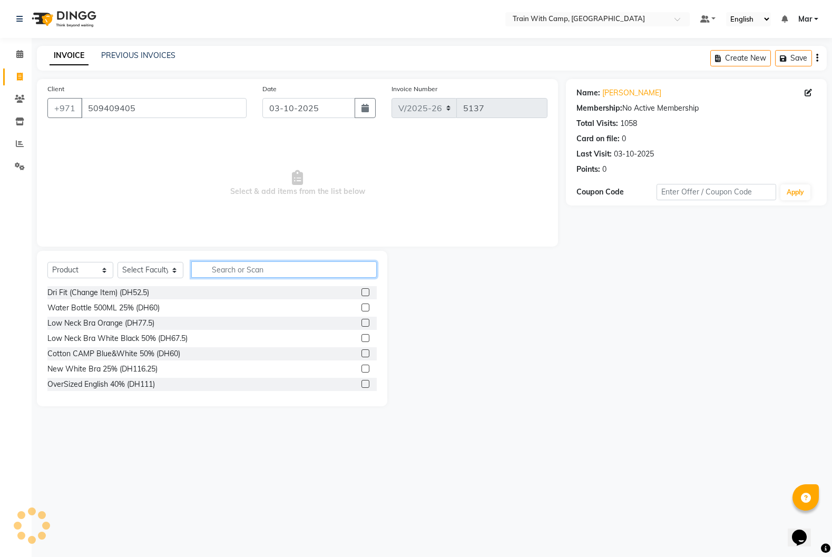
click at [251, 271] on input "text" at bounding box center [283, 269] width 185 height 16
type input "pean"
select select "14898"
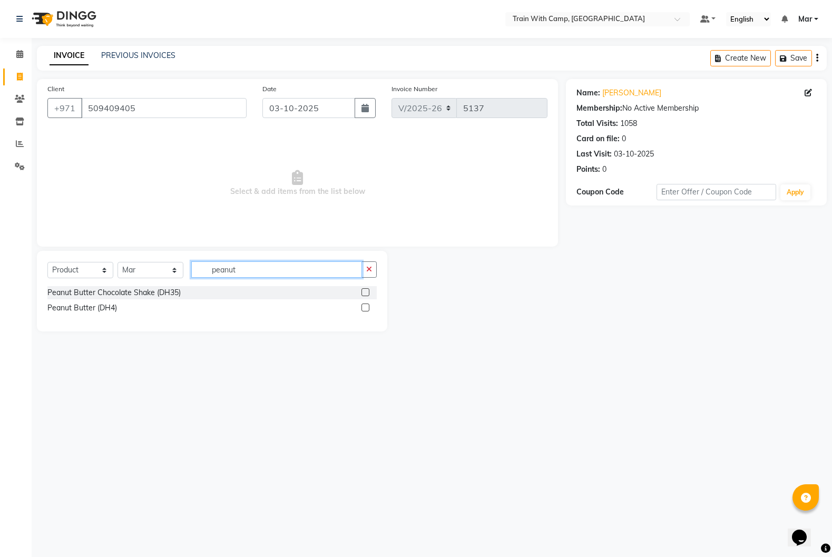
type input "peanut"
click at [367, 291] on label at bounding box center [365, 292] width 8 height 8
click at [367, 291] on input "checkbox" at bounding box center [364, 292] width 7 height 7
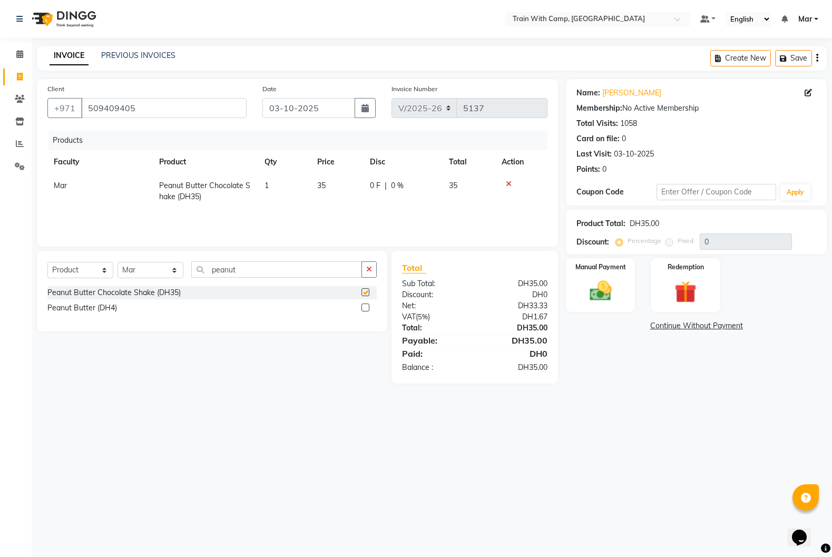
checkbox input "false"
drag, startPoint x: 240, startPoint y: 270, endPoint x: 146, endPoint y: 267, distance: 94.4
click at [146, 267] on div "Select Course Product Membership Package Voucher Prepaid Gift Card Select Facul…" at bounding box center [211, 273] width 329 height 25
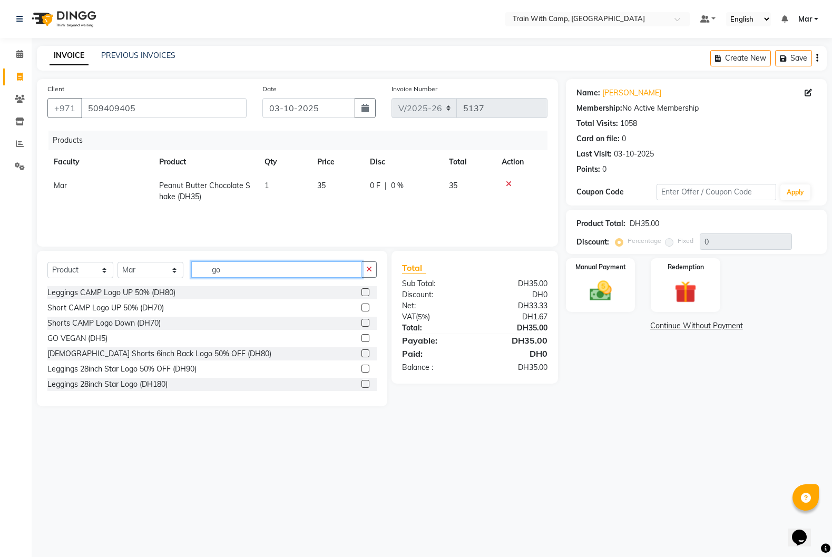
type input "go"
click at [366, 337] on label at bounding box center [365, 338] width 8 height 8
click at [366, 337] on input "checkbox" at bounding box center [364, 338] width 7 height 7
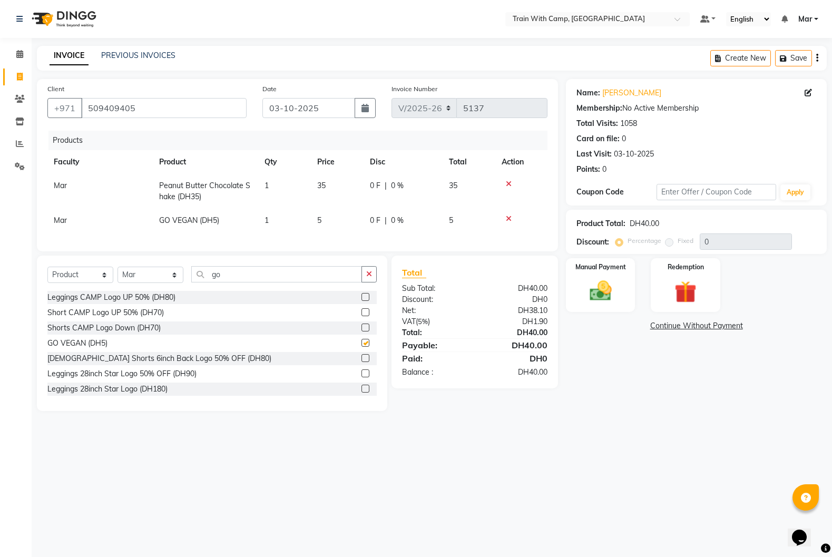
checkbox input "false"
click at [599, 297] on img at bounding box center [600, 291] width 37 height 26
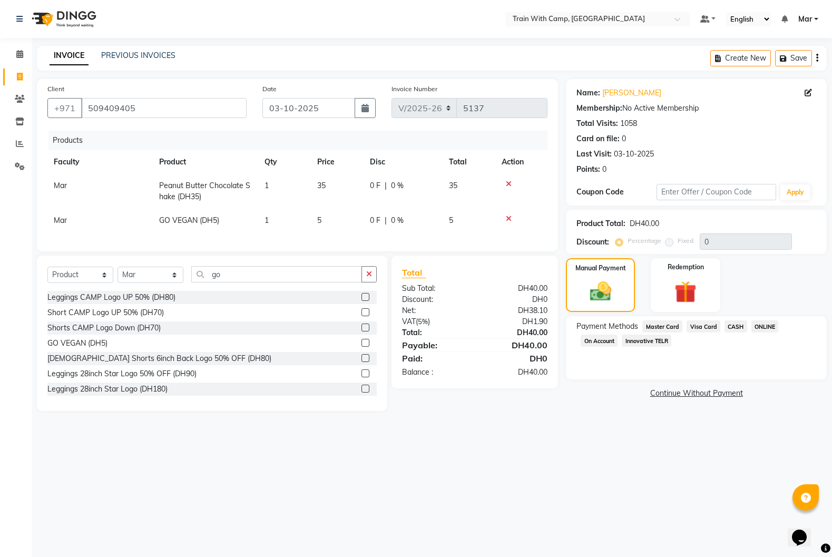
drag, startPoint x: 664, startPoint y: 326, endPoint x: 675, endPoint y: 341, distance: 19.6
click at [665, 328] on span "Master Card" at bounding box center [662, 326] width 40 height 12
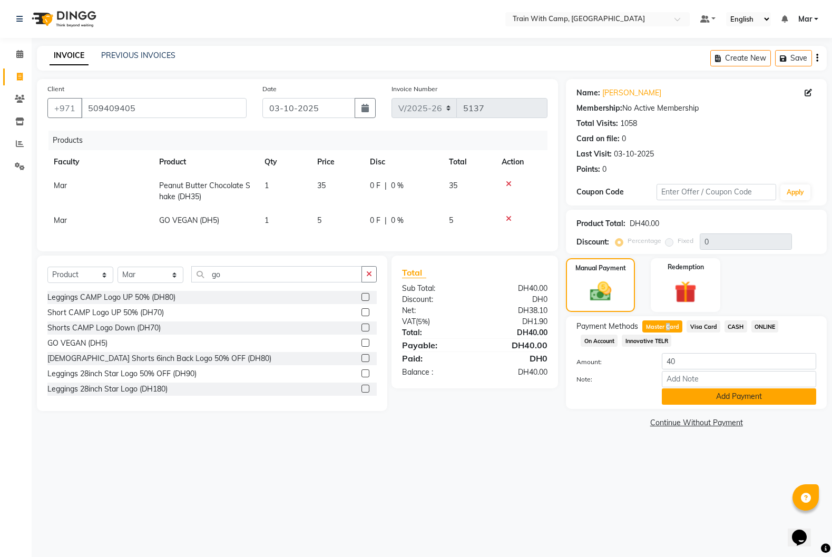
click at [710, 391] on button "Add Payment" at bounding box center [739, 396] width 154 height 16
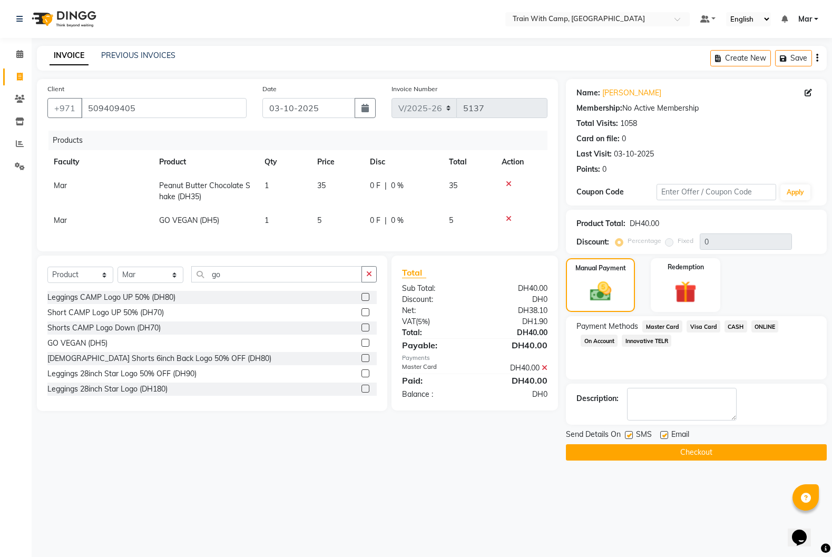
click at [664, 436] on label at bounding box center [664, 435] width 8 height 8
click at [664, 436] on input "checkbox" at bounding box center [663, 435] width 7 height 7
checkbox input "false"
click at [630, 437] on label at bounding box center [629, 435] width 8 height 8
click at [630, 437] on input "checkbox" at bounding box center [628, 435] width 7 height 7
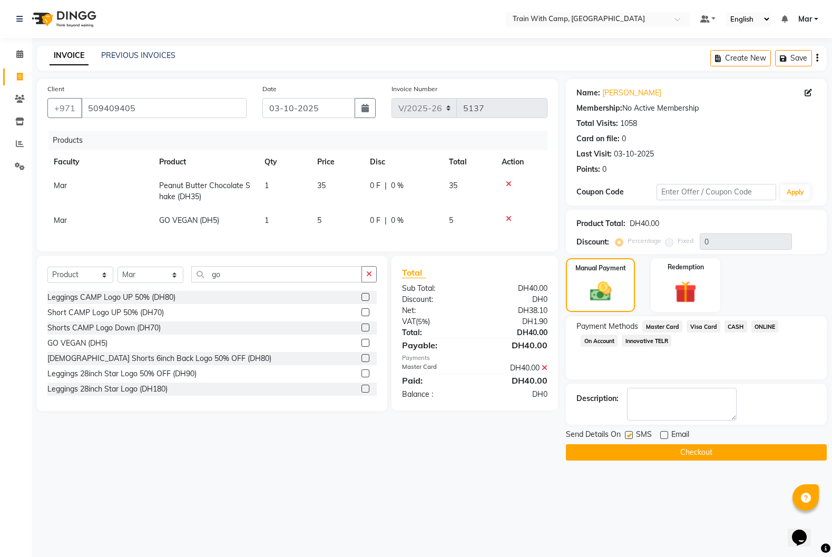
checkbox input "false"
click at [640, 451] on button "Checkout" at bounding box center [696, 452] width 261 height 16
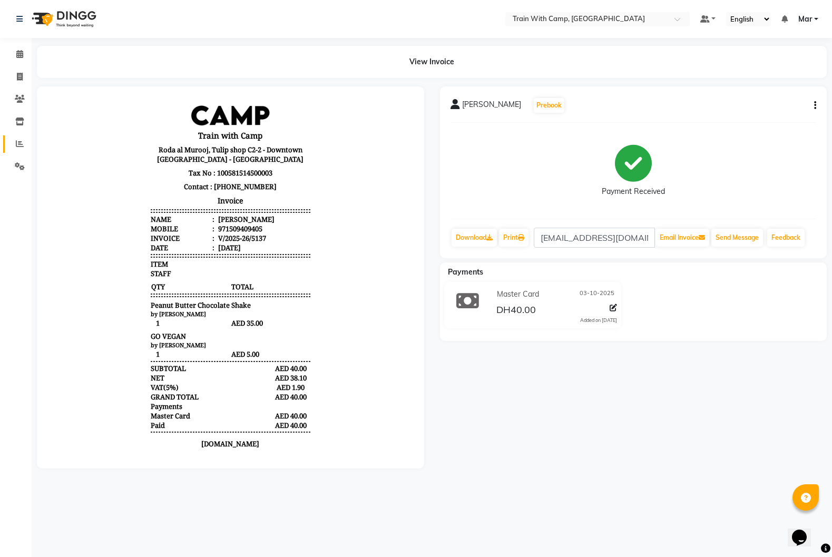
click at [29, 141] on div at bounding box center [230, 277] width 403 height 382
click at [24, 144] on span at bounding box center [20, 144] width 18 height 12
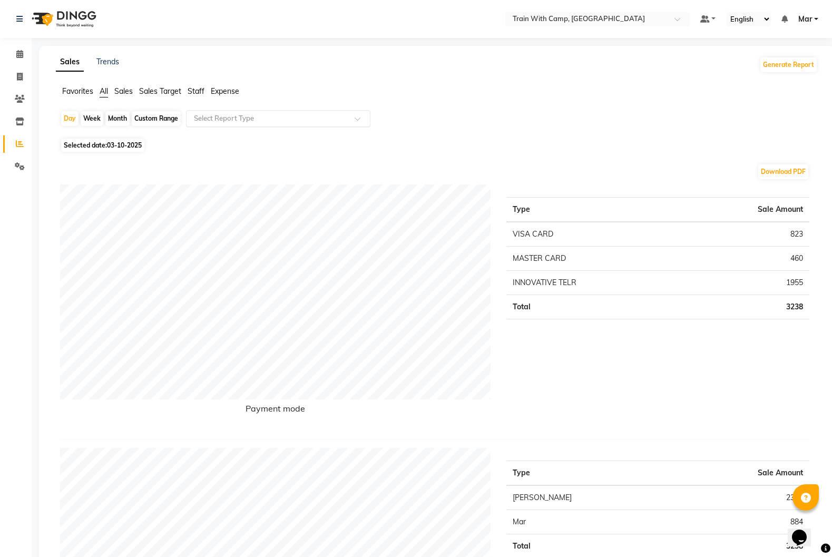
click at [355, 117] on span at bounding box center [361, 121] width 13 height 11
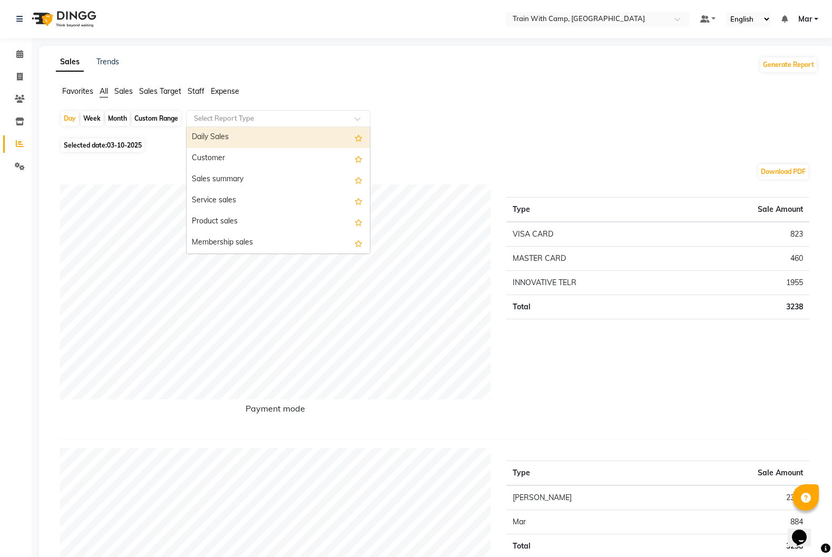
click at [323, 138] on div "Daily Sales" at bounding box center [277, 137] width 183 height 21
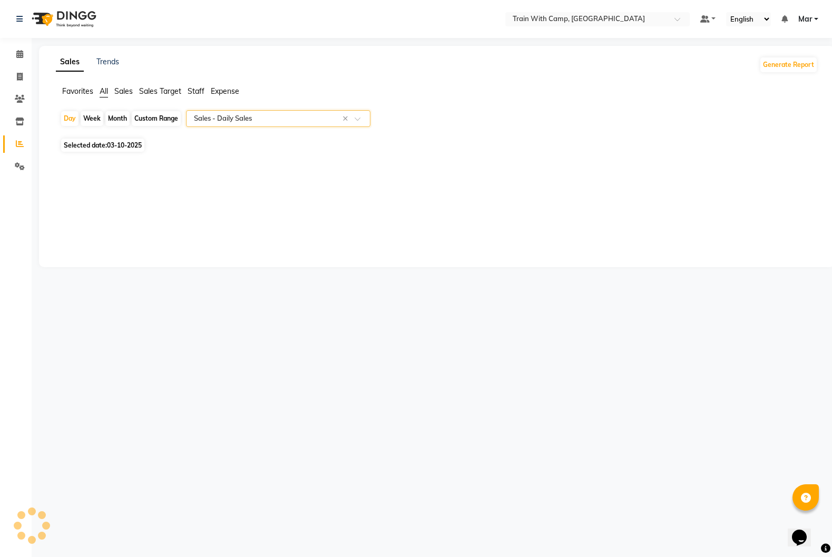
select select "full_report"
select select "csv"
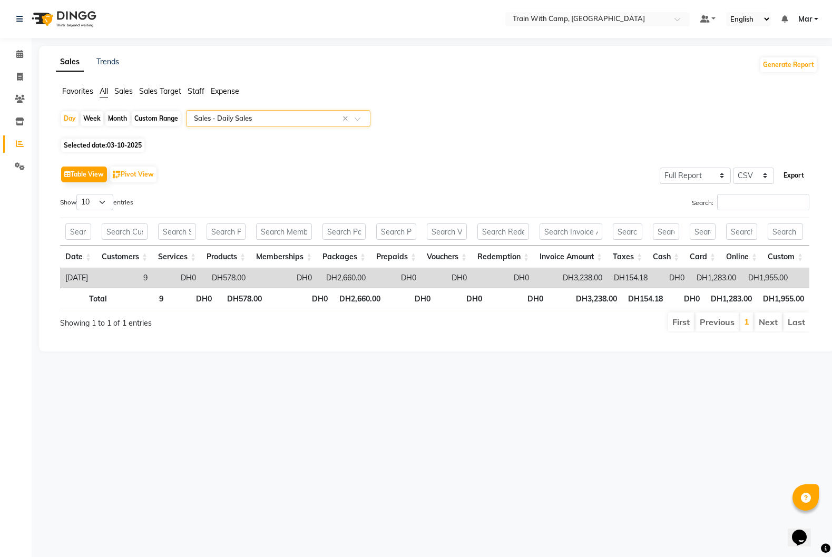
click at [790, 180] on button "Export" at bounding box center [793, 175] width 29 height 18
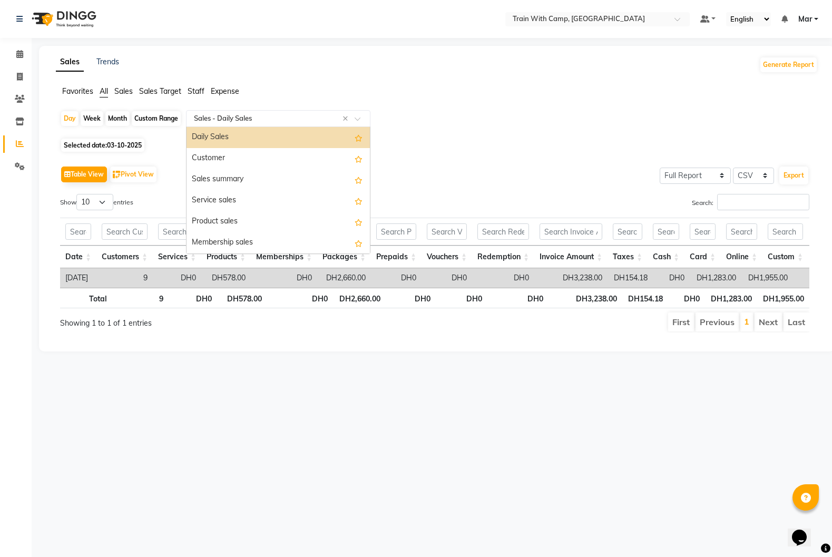
click at [365, 119] on span at bounding box center [361, 121] width 13 height 11
click at [287, 219] on div "Product sales" at bounding box center [277, 221] width 183 height 21
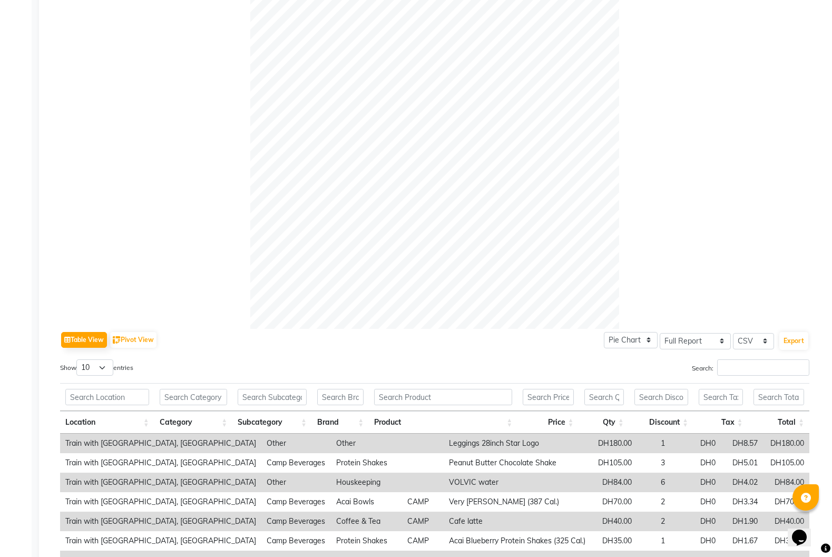
scroll to position [235, 0]
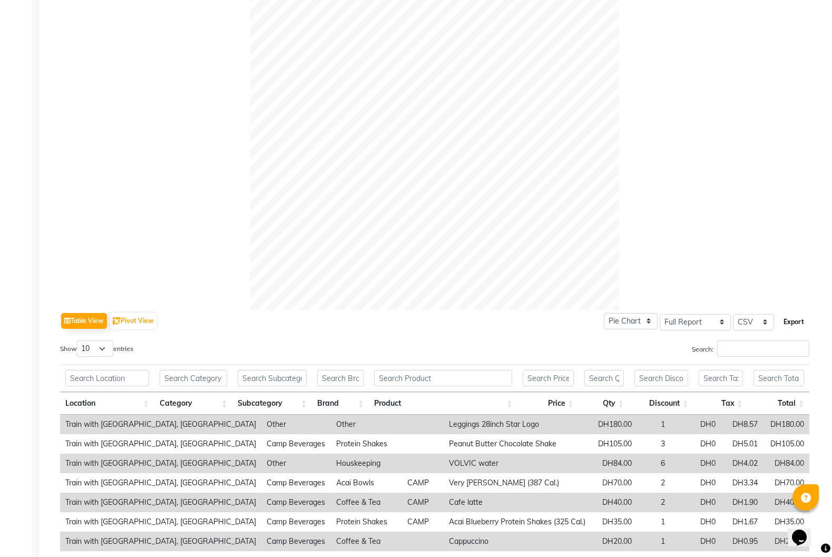
click at [794, 322] on button "Export" at bounding box center [793, 322] width 29 height 18
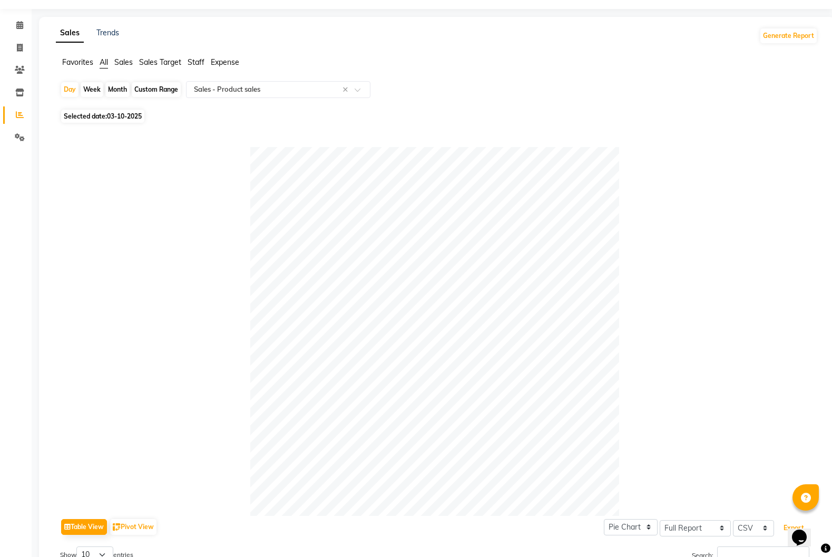
scroll to position [0, 0]
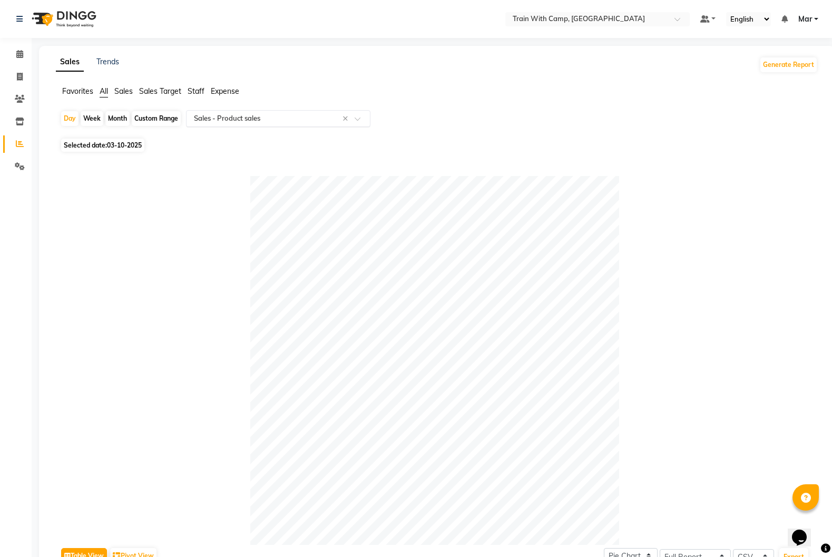
click at [357, 120] on span at bounding box center [361, 121] width 13 height 11
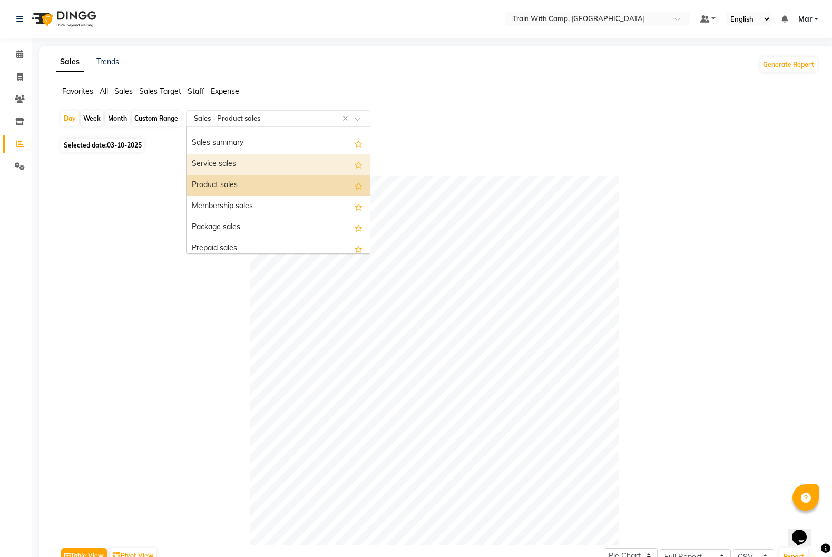
scroll to position [43, 0]
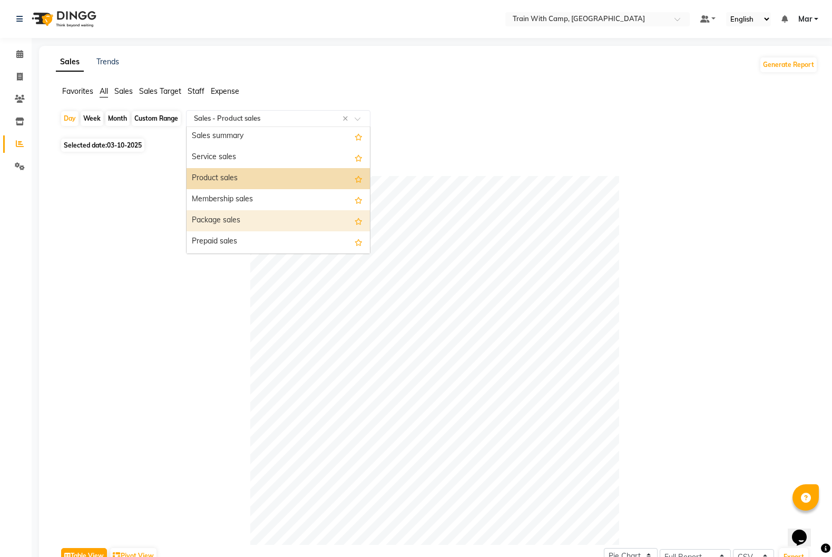
click at [293, 213] on div "Package sales" at bounding box center [277, 220] width 183 height 21
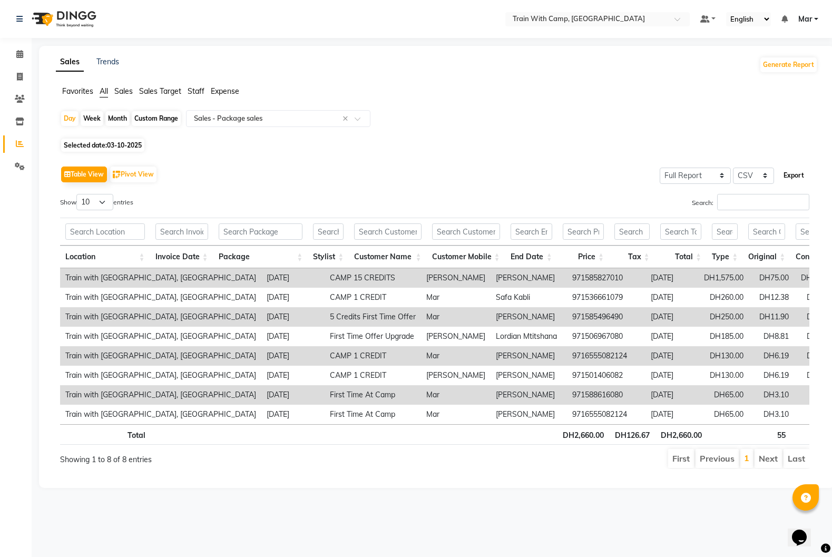
click at [800, 182] on button "Export" at bounding box center [793, 175] width 29 height 18
click at [788, 66] on button "Generate Report" at bounding box center [788, 64] width 56 height 15
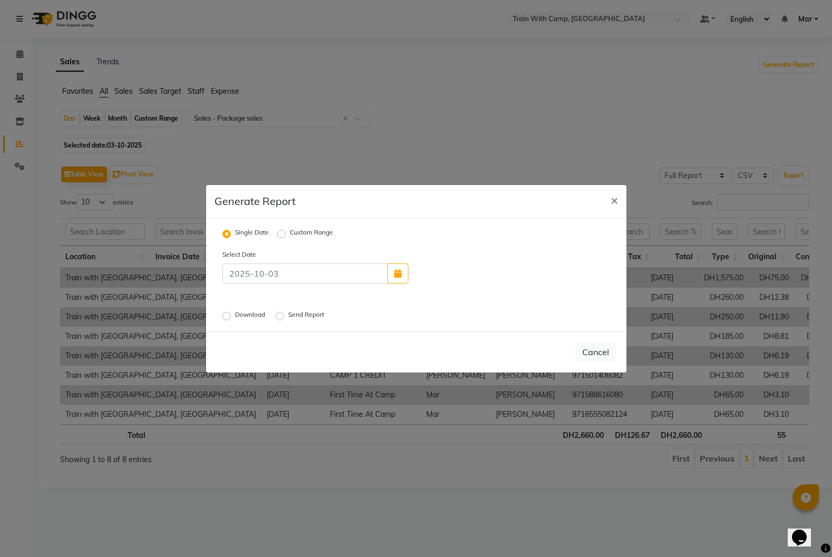
click at [235, 315] on label "Download" at bounding box center [251, 316] width 32 height 13
click at [228, 315] on input "Download" at bounding box center [227, 315] width 7 height 7
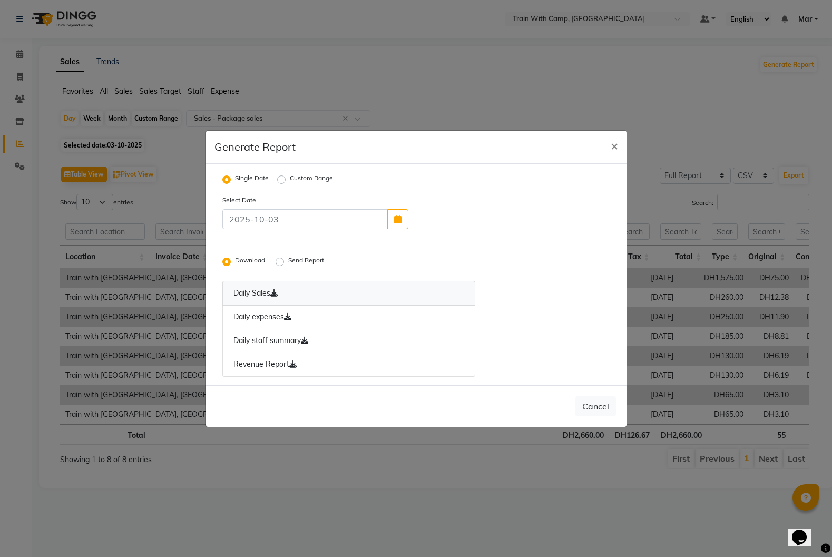
click at [264, 294] on link "Daily Sales" at bounding box center [348, 293] width 253 height 25
click at [263, 320] on link "Daily expenses" at bounding box center [348, 317] width 253 height 24
click at [264, 340] on link "Daily staff summary" at bounding box center [348, 341] width 253 height 24
click at [272, 365] on link "Revenue Report" at bounding box center [348, 364] width 253 height 24
drag, startPoint x: 614, startPoint y: 145, endPoint x: 703, endPoint y: 114, distance: 93.8
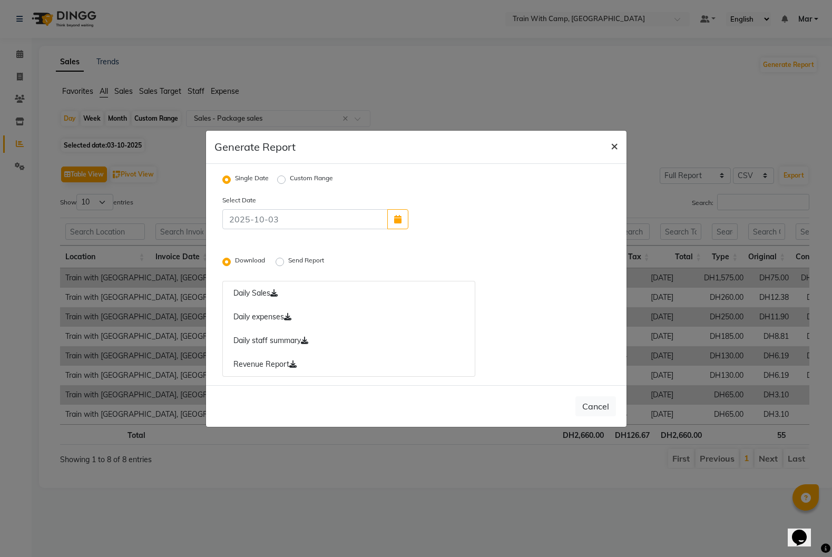
click at [615, 145] on span "×" at bounding box center [614, 145] width 7 height 16
radio input "false"
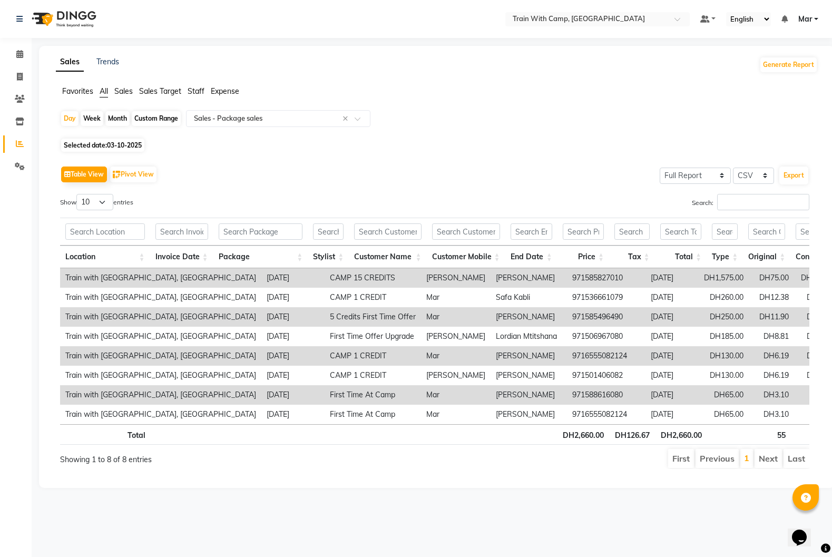
click at [812, 19] on link "Mar" at bounding box center [808, 19] width 20 height 11
click at [765, 75] on link "Sign out" at bounding box center [764, 72] width 96 height 16
